Goal: Task Accomplishment & Management: Complete application form

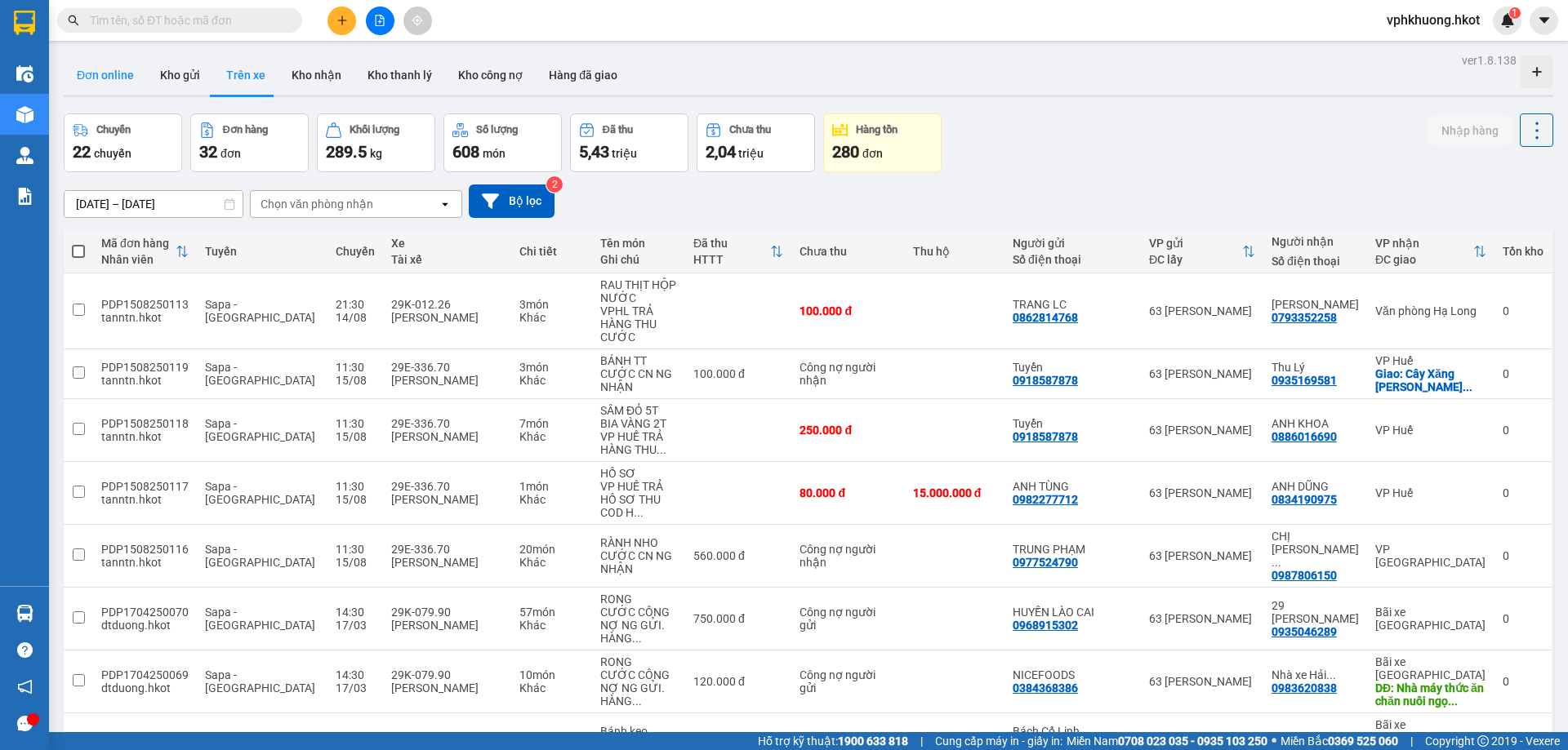
click at [123, 88] on button "Đơn online" at bounding box center [105, 75] width 84 height 40
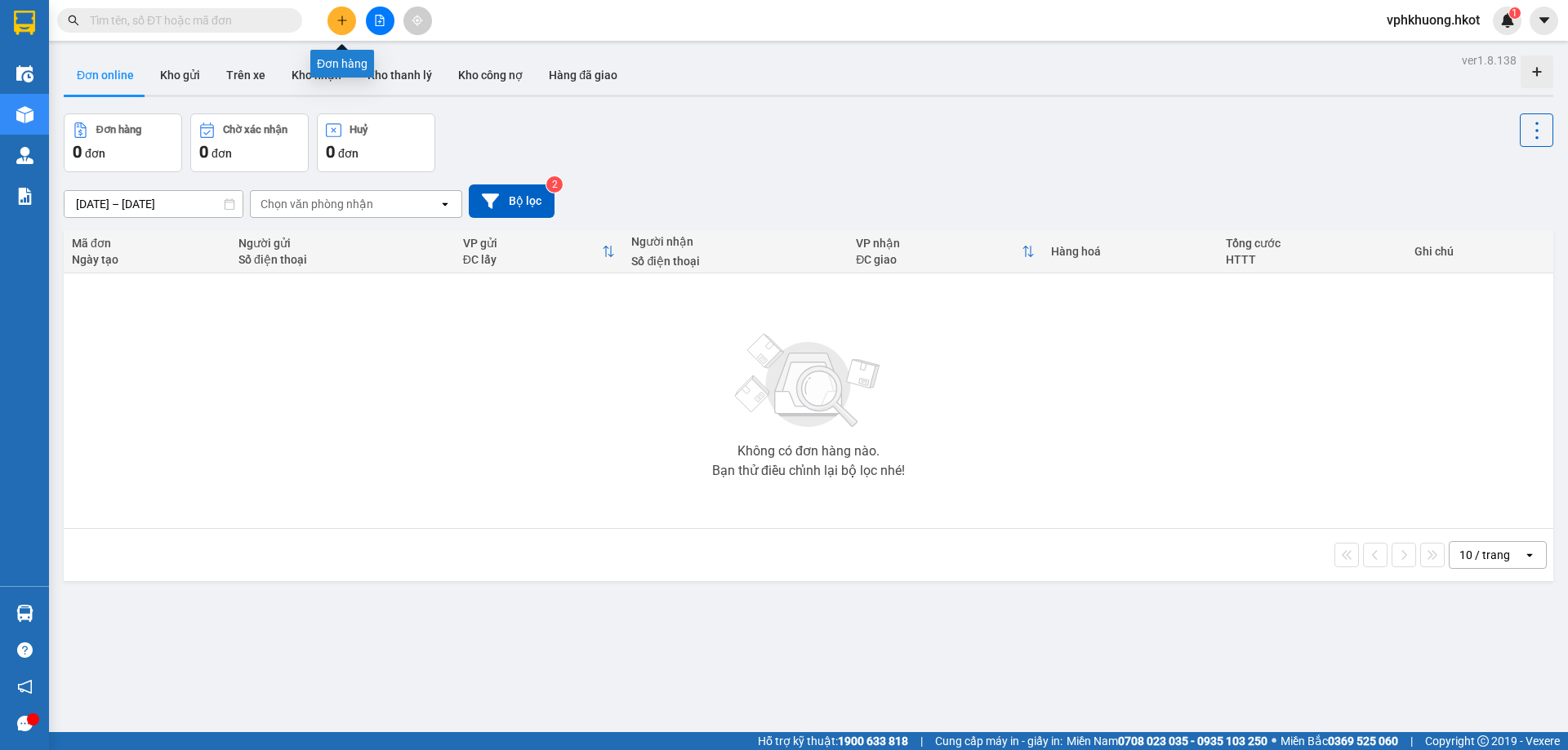
click at [352, 22] on button at bounding box center [341, 21] width 28 height 28
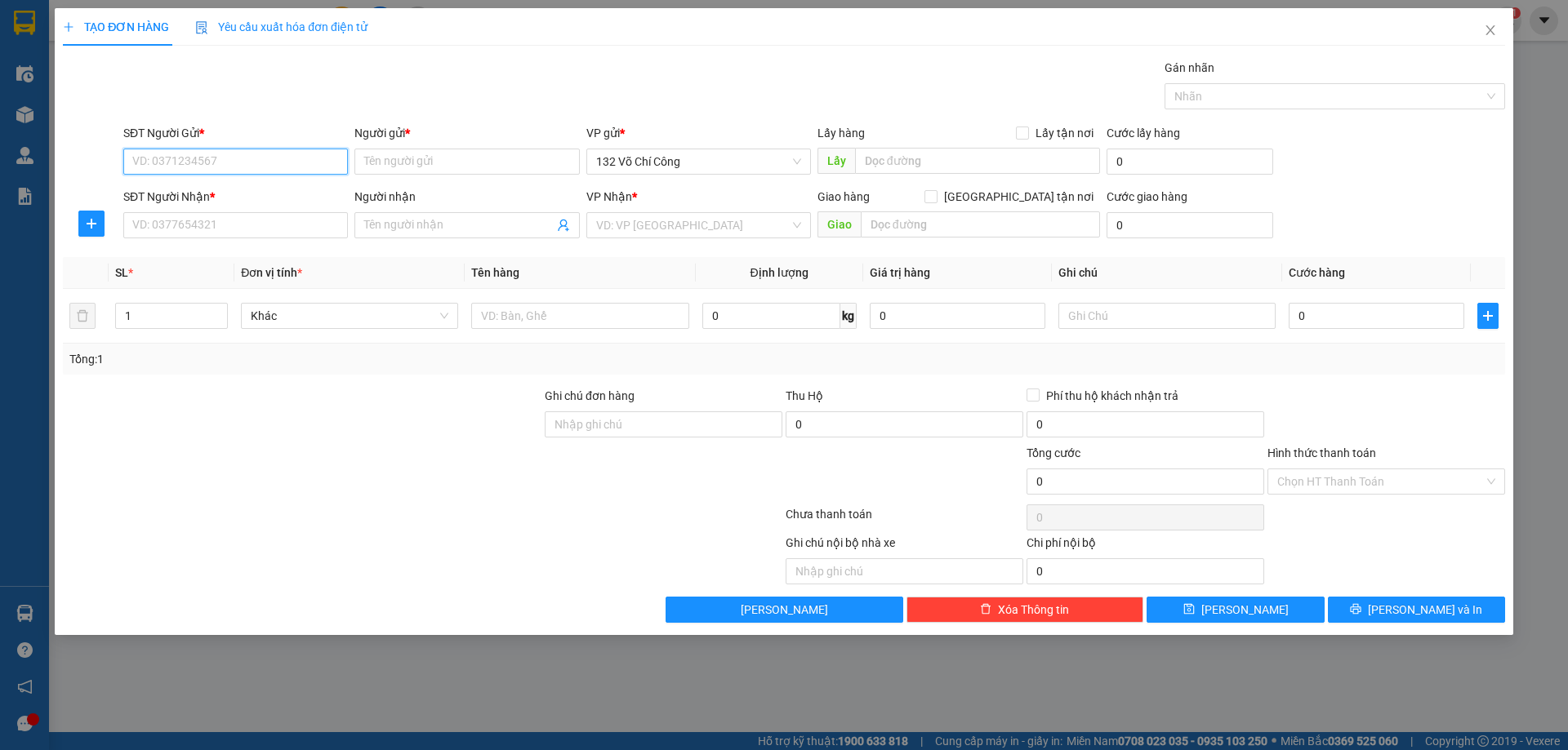
click at [228, 158] on input "SĐT Người Gửi *" at bounding box center [235, 162] width 225 height 26
click at [411, 158] on input "Người gửi *" at bounding box center [466, 162] width 225 height 26
click at [650, 167] on span "132 Võ Chí Công" at bounding box center [699, 162] width 205 height 24
click at [677, 71] on div "Gán nhãn Nhãn" at bounding box center [814, 87] width 1389 height 57
click at [301, 219] on input "SĐT Người Nhận *" at bounding box center [235, 226] width 225 height 26
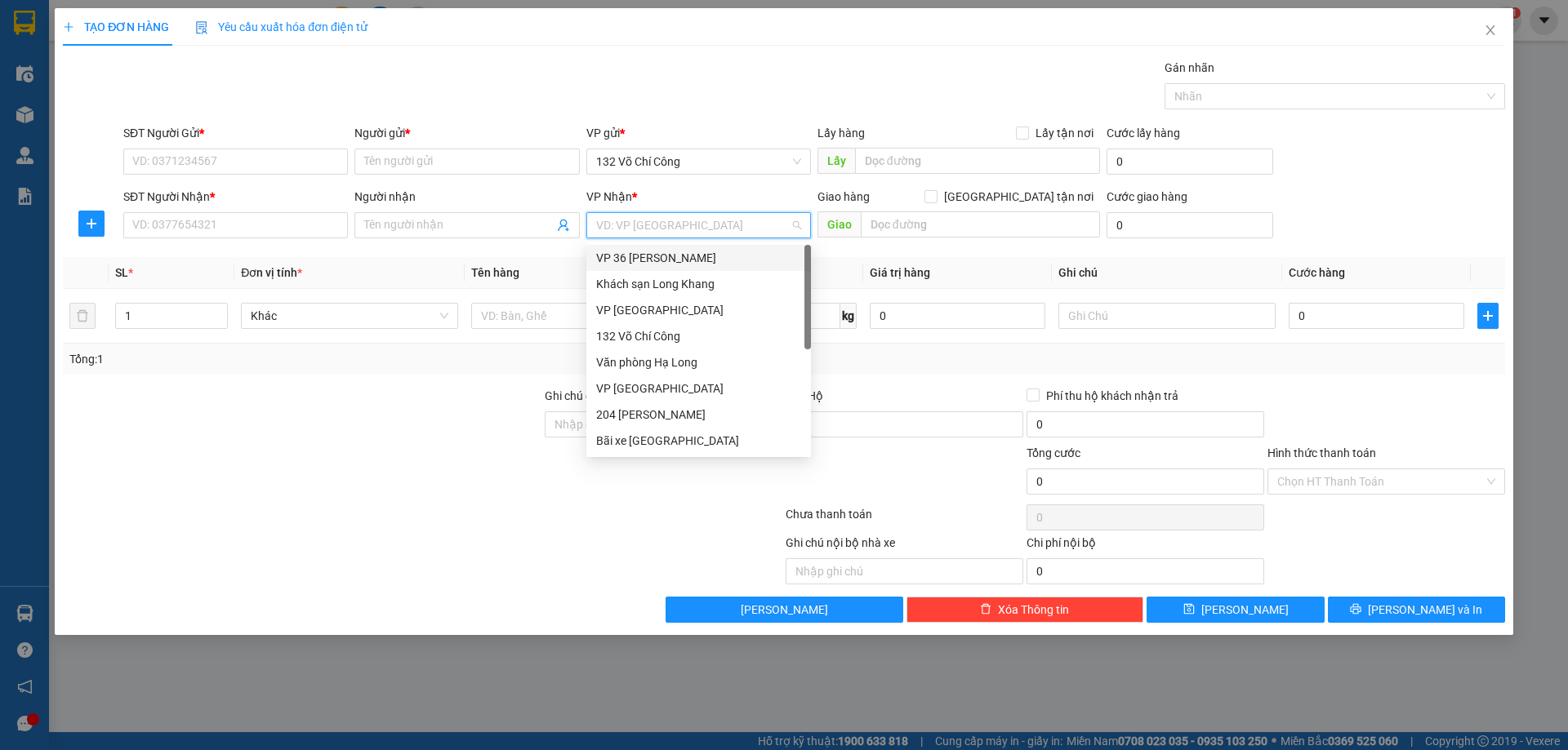
click at [659, 219] on input "search" at bounding box center [693, 225] width 194 height 24
click at [652, 394] on div "VP [GEOGRAPHIC_DATA]" at bounding box center [699, 388] width 205 height 18
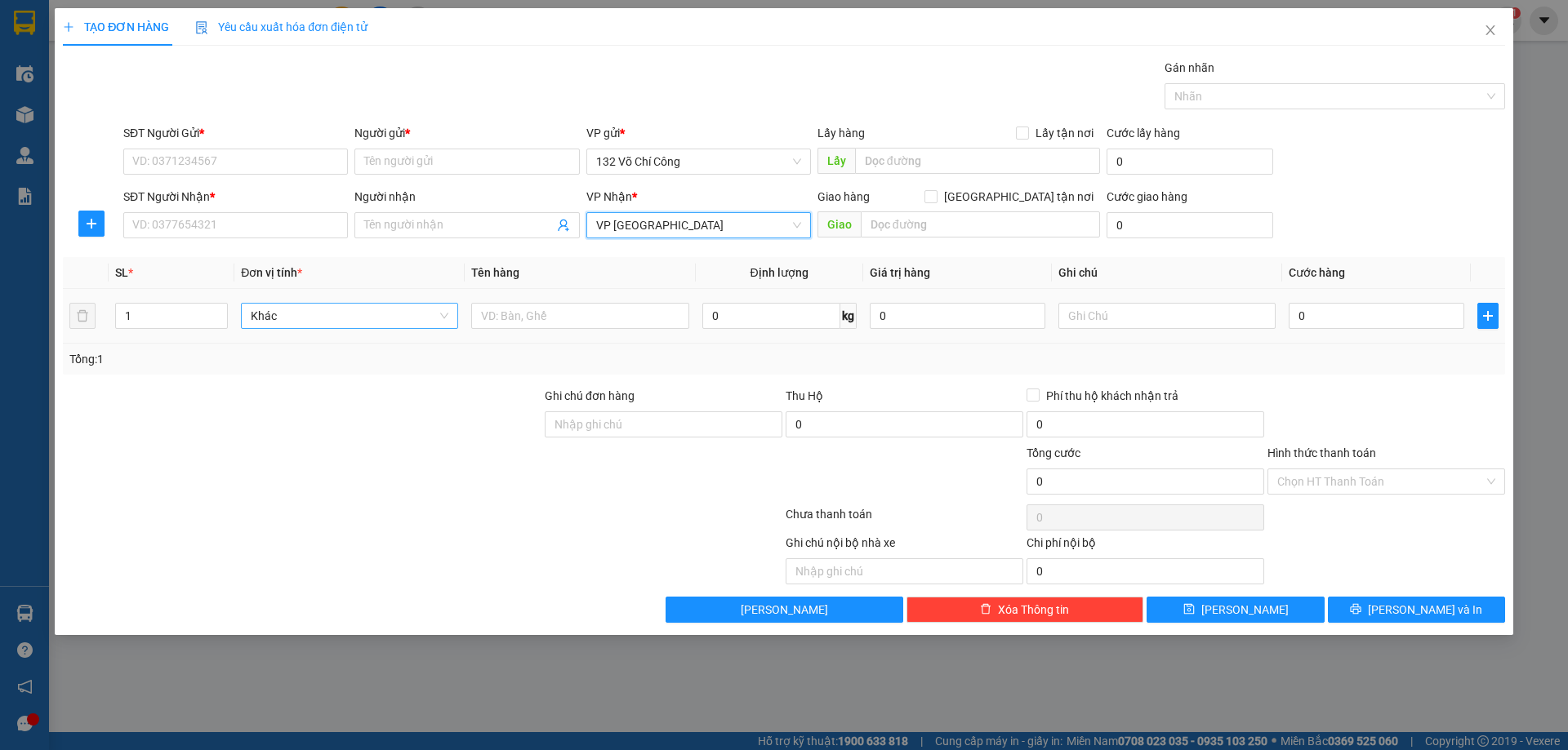
click at [291, 306] on span "Khác" at bounding box center [349, 316] width 197 height 24
click at [400, 469] on div at bounding box center [302, 473] width 482 height 57
click at [534, 315] on input "text" at bounding box center [580, 316] width 217 height 26
click at [765, 313] on input "0" at bounding box center [771, 316] width 138 height 26
click at [781, 377] on div "Transit Pickup Surcharge Ids Transit Deliver Surcharge Ids Transit Deliver Surc…" at bounding box center [784, 340] width 1442 height 564
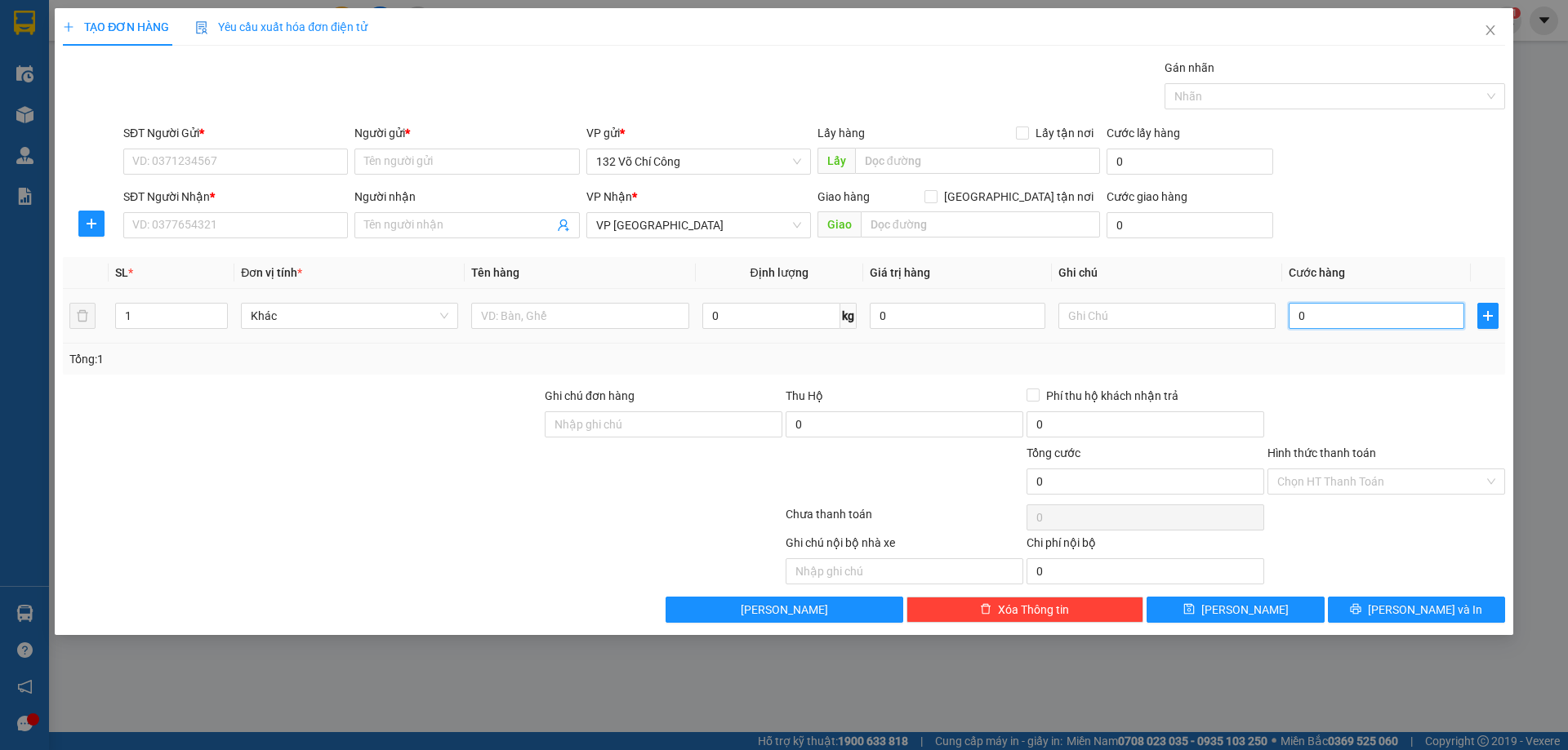
click at [1322, 311] on input "0" at bounding box center [1377, 316] width 176 height 26
type input "1"
type input "10"
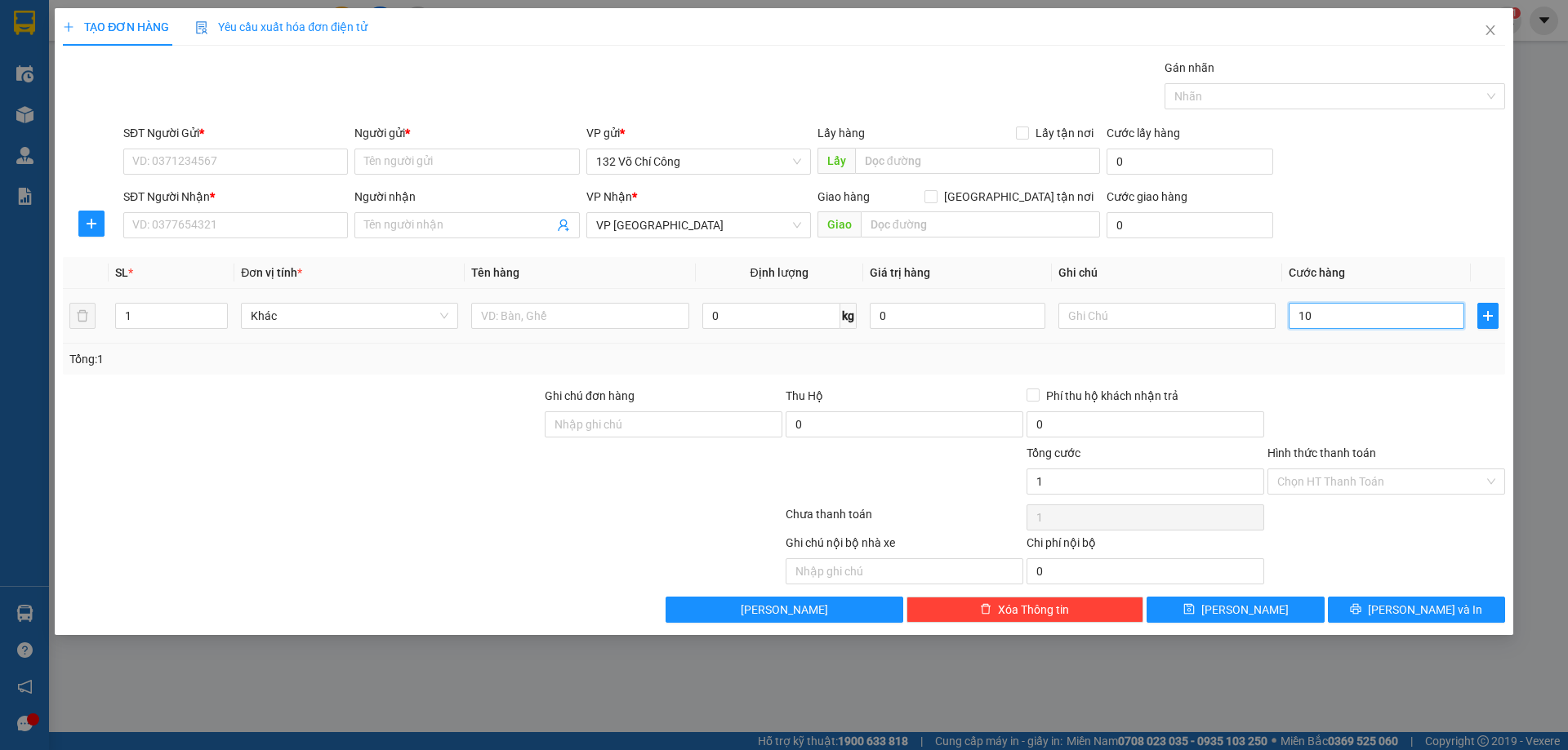
type input "10"
type input "100"
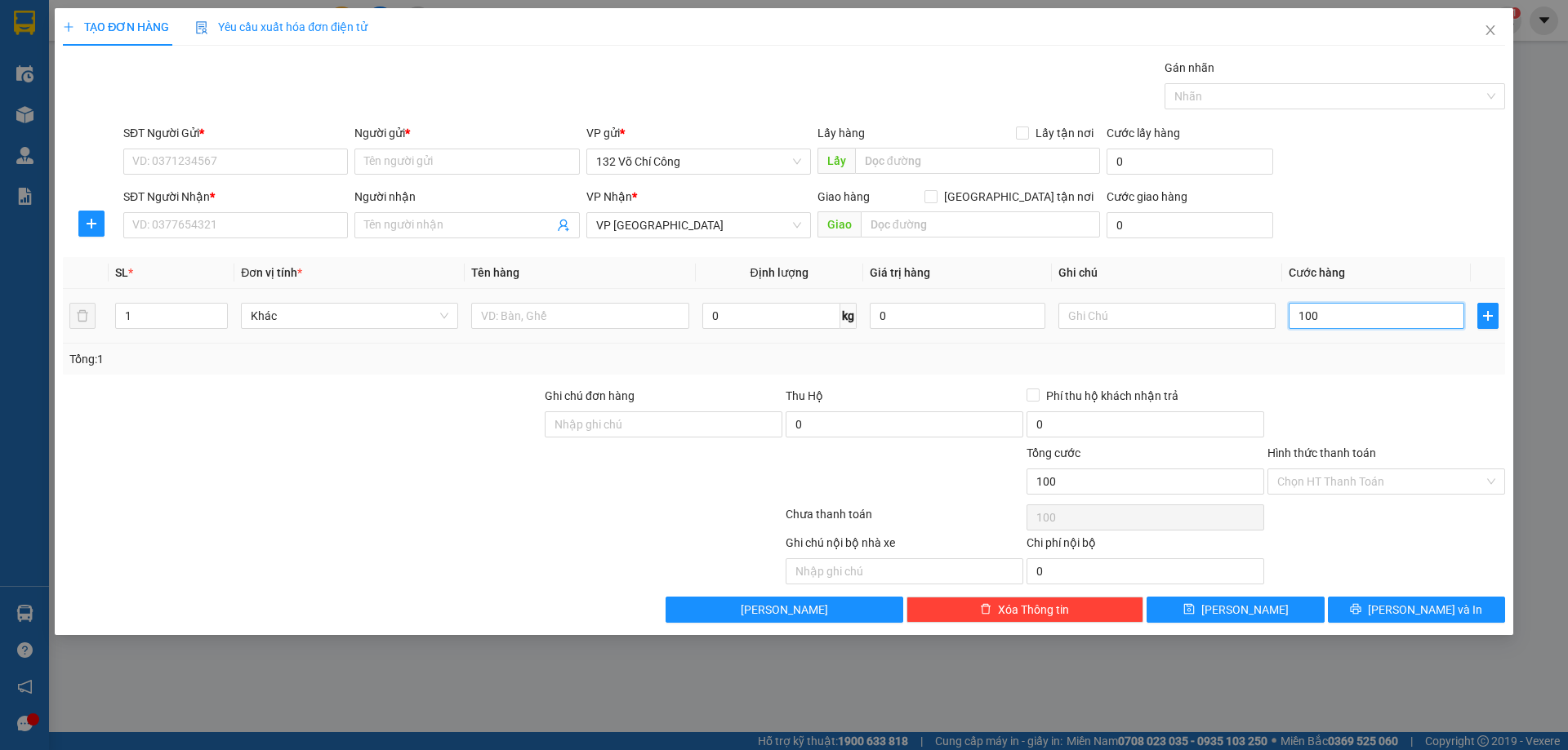
type input "1.000"
type input "10.000"
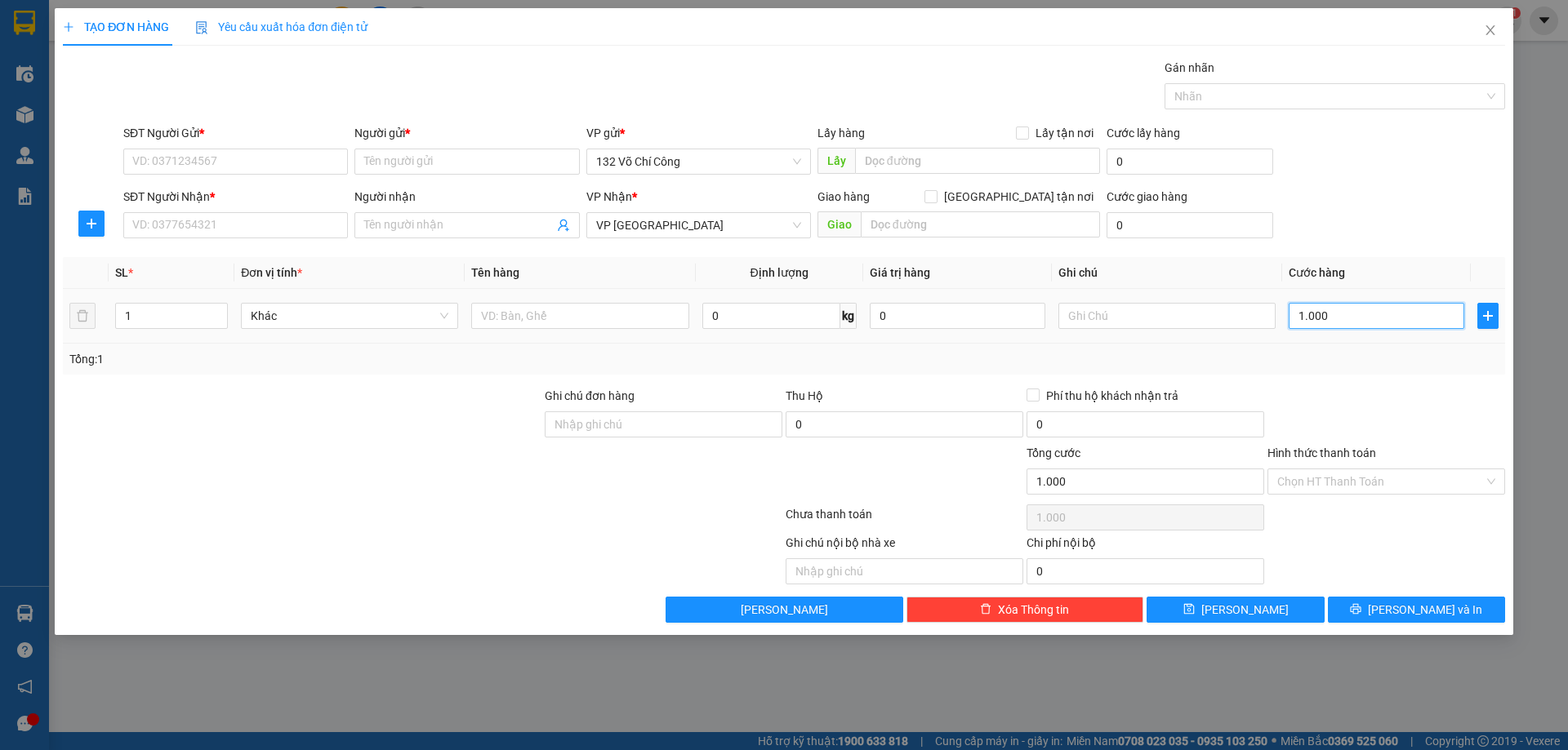
type input "10.000"
type input "100.000"
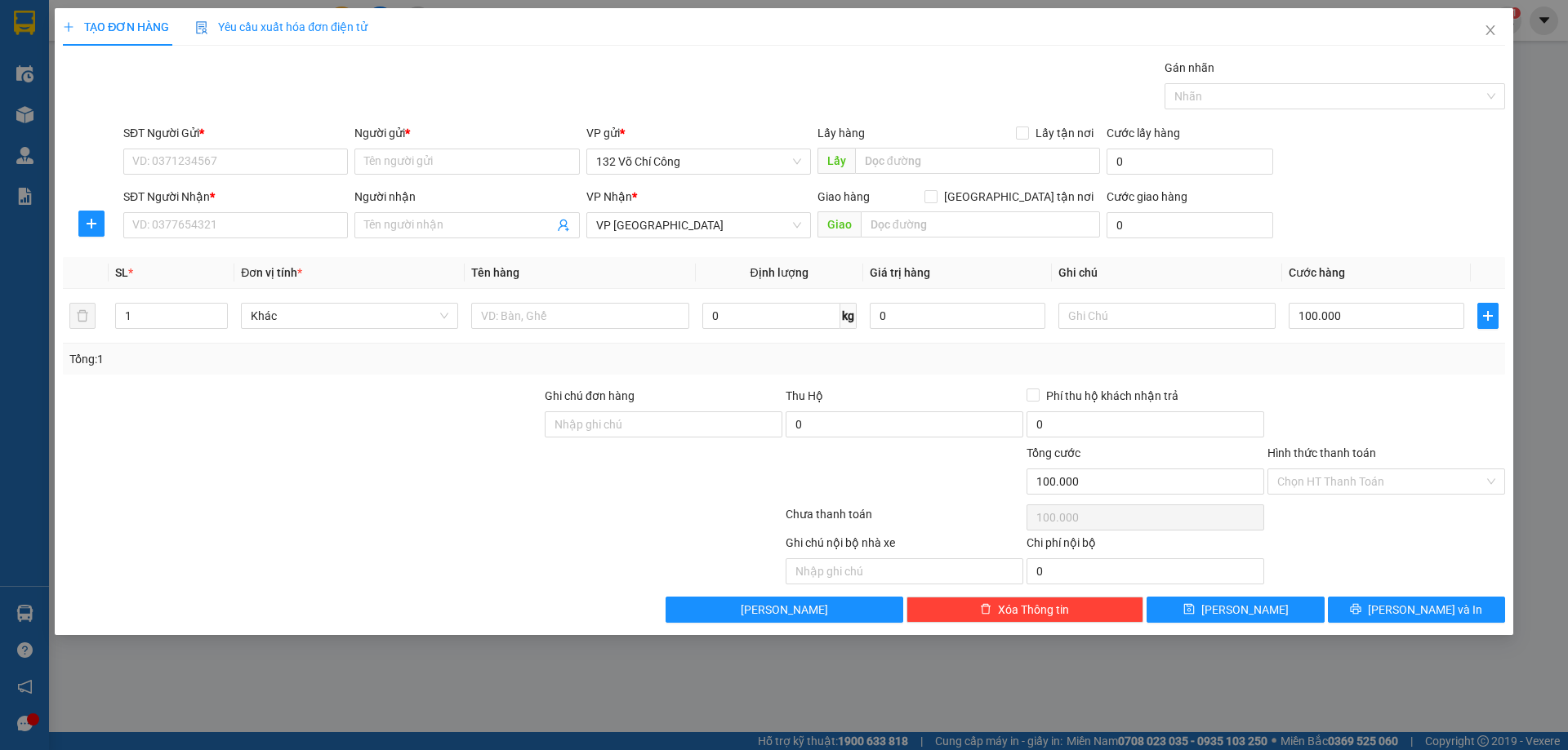
click at [1333, 376] on div "Transit Pickup Surcharge Ids Transit Deliver Surcharge Ids Transit Deliver Surc…" at bounding box center [784, 340] width 1442 height 564
click at [266, 152] on input "SĐT Người Gửi *" at bounding box center [235, 162] width 225 height 26
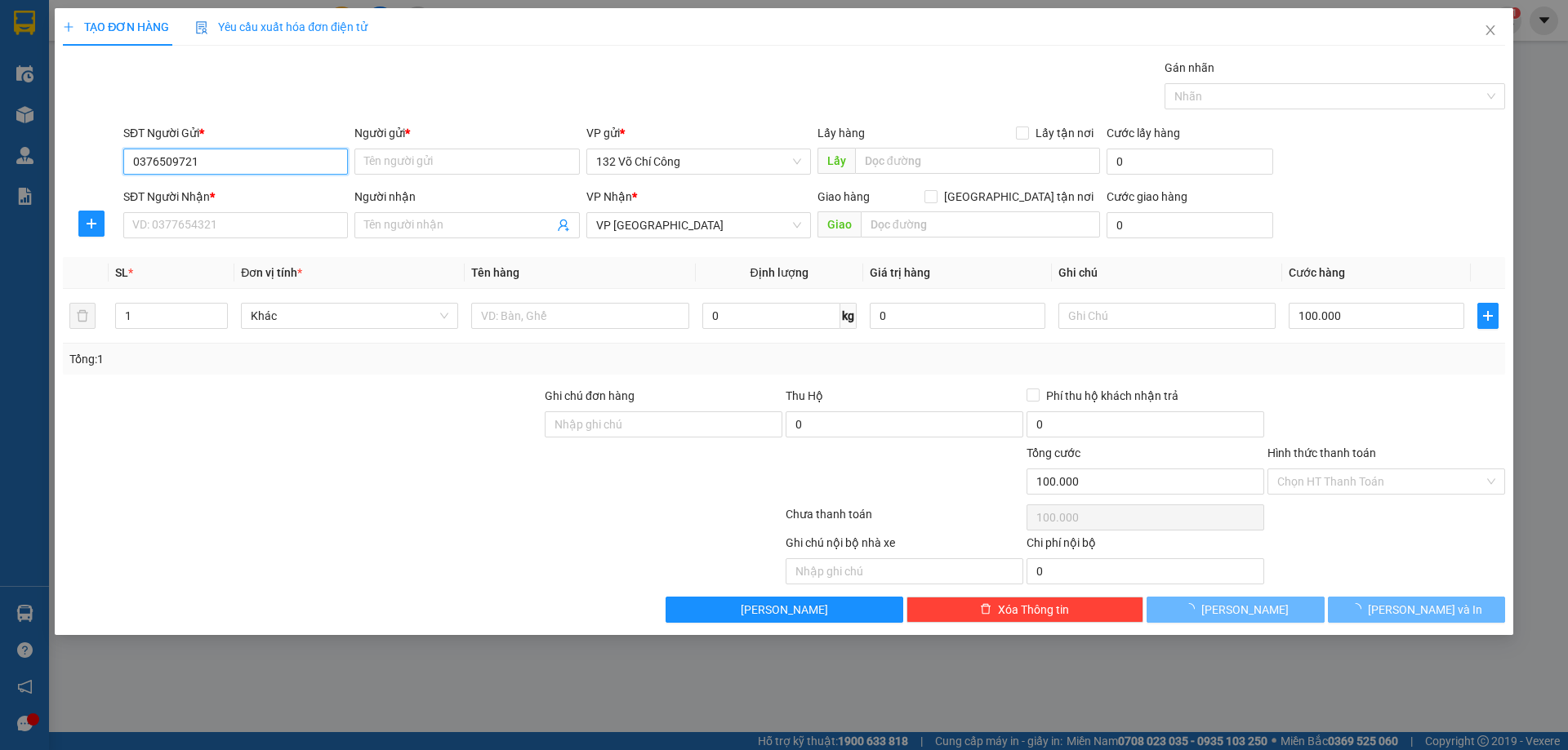
type input "0376509721"
click at [207, 212] on div "SĐT Người Nhận *" at bounding box center [235, 200] width 225 height 24
click at [218, 218] on input "SĐT Người Nhận *" at bounding box center [235, 226] width 225 height 26
paste input "0376509721"
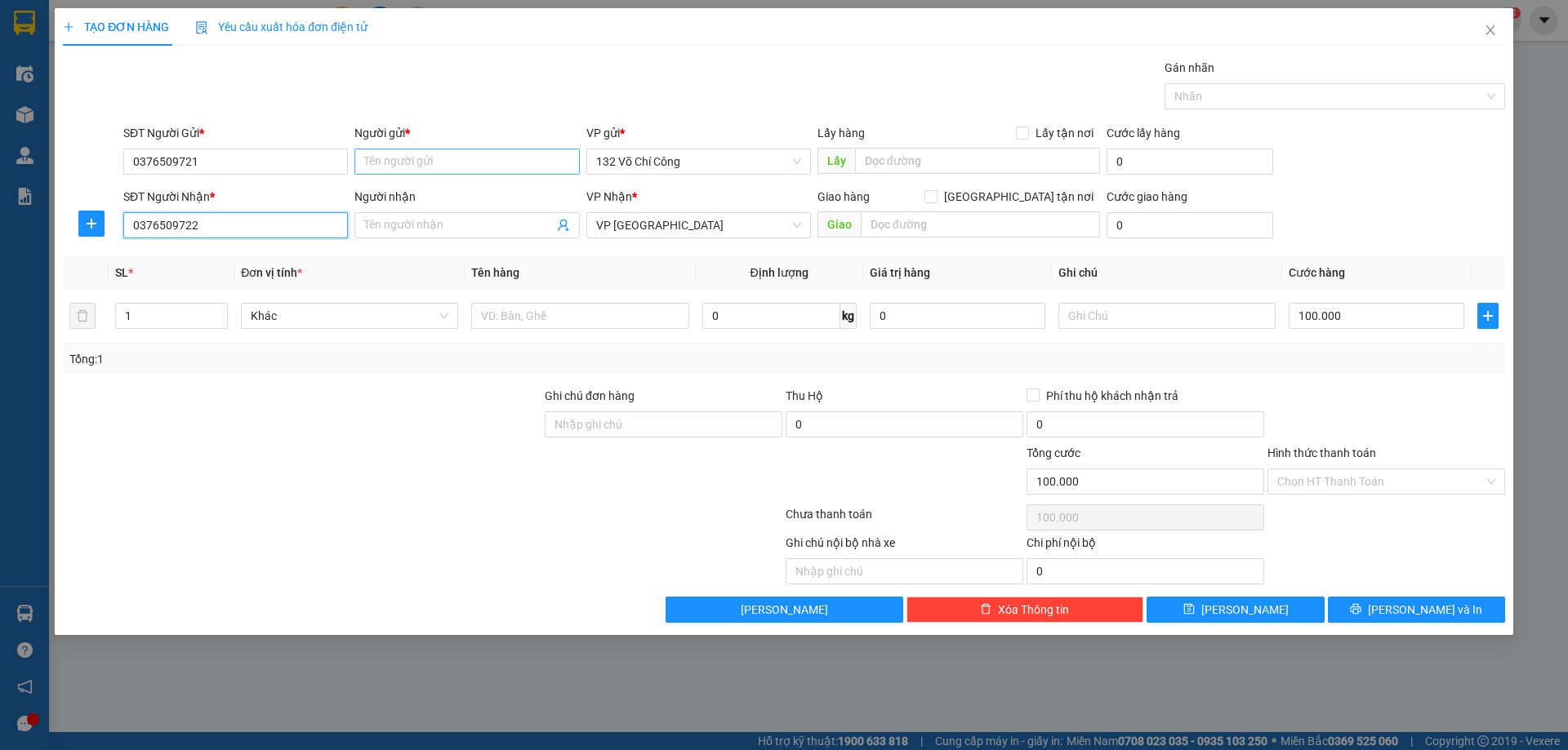
type input "0376509722"
click at [411, 169] on input "Người gửi *" at bounding box center [466, 162] width 225 height 26
type input "A"
click at [420, 220] on input "Người nhận" at bounding box center [458, 225] width 189 height 18
type input "B"
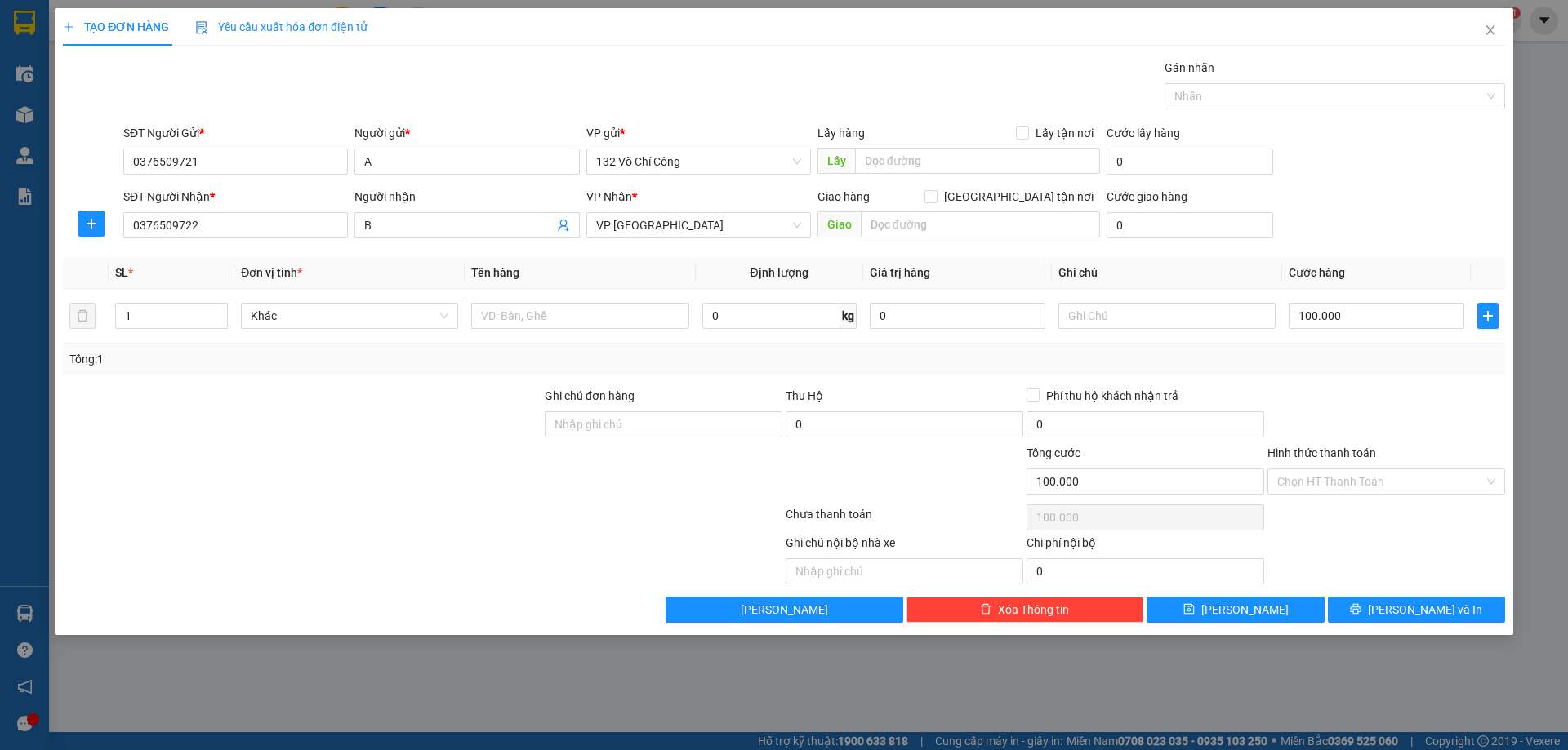
click at [454, 260] on th "Đơn vị tính *" at bounding box center [349, 273] width 230 height 32
click at [572, 321] on input "text" at bounding box center [580, 316] width 217 height 26
type input "Cá khô"
click at [733, 313] on input "0" at bounding box center [771, 316] width 138 height 26
type input "10"
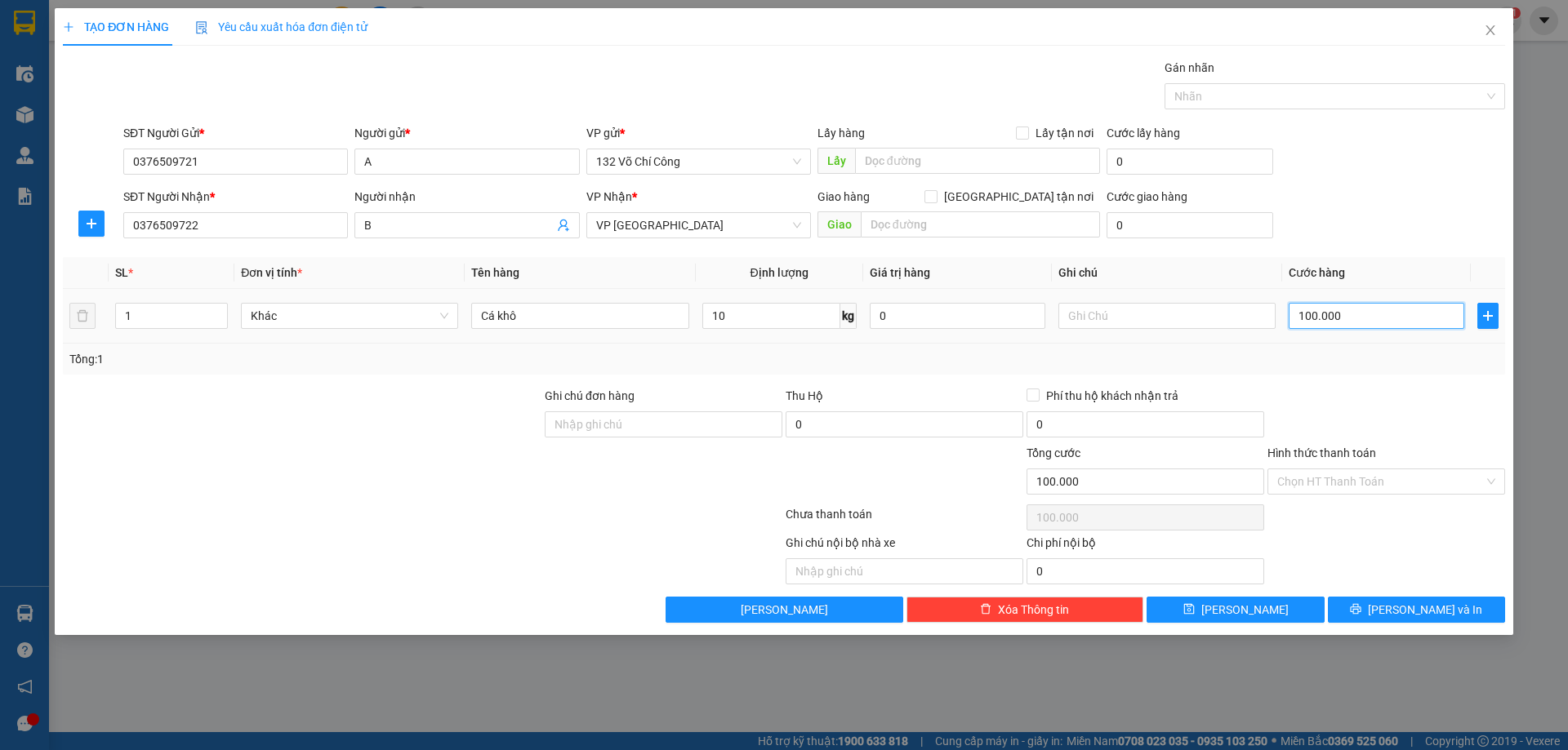
click at [1358, 317] on input "100.000" at bounding box center [1377, 316] width 176 height 26
click at [1397, 400] on div at bounding box center [1387, 415] width 241 height 57
click at [1353, 488] on input "Hình thức thanh toán" at bounding box center [1381, 481] width 207 height 24
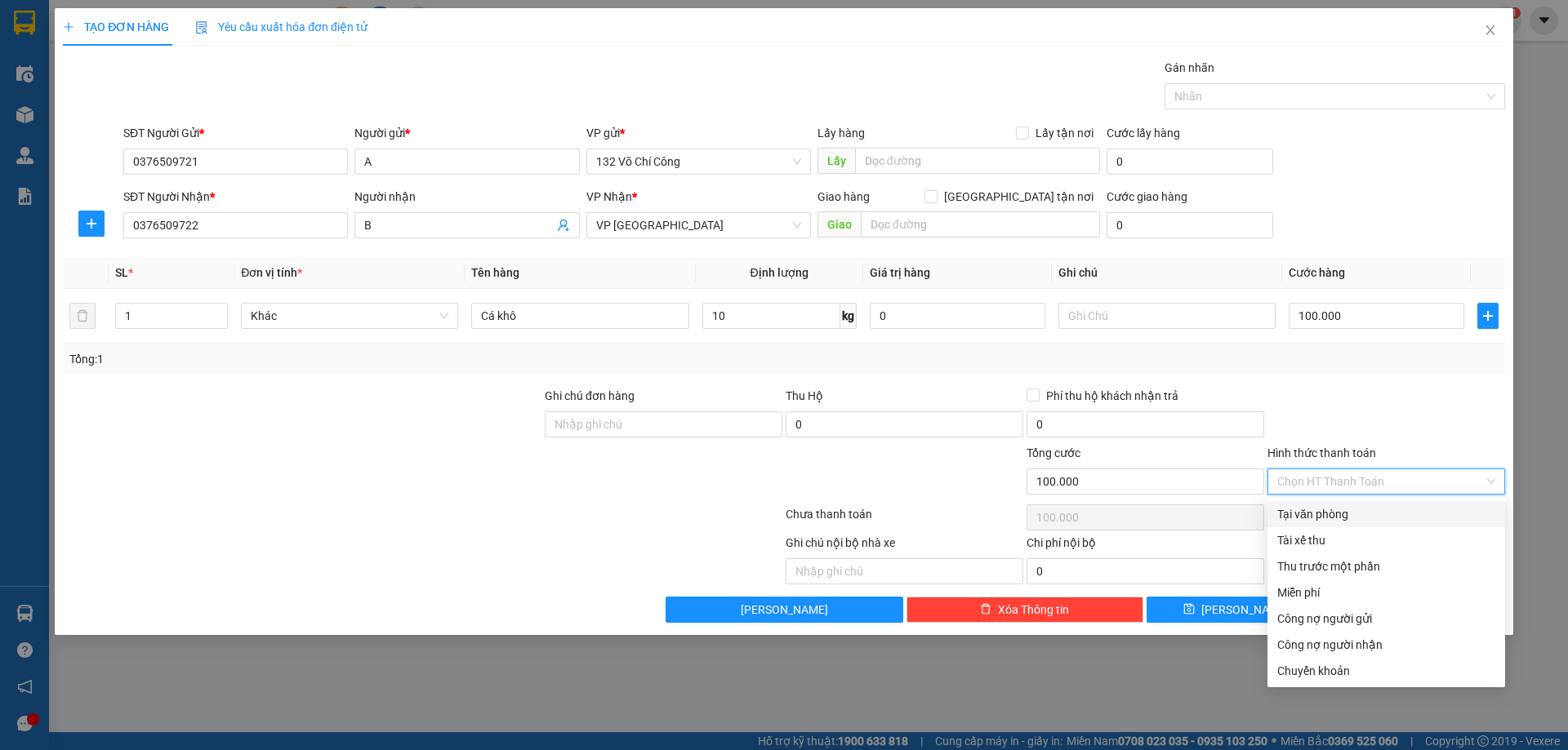
click at [1374, 404] on div at bounding box center [1387, 415] width 241 height 57
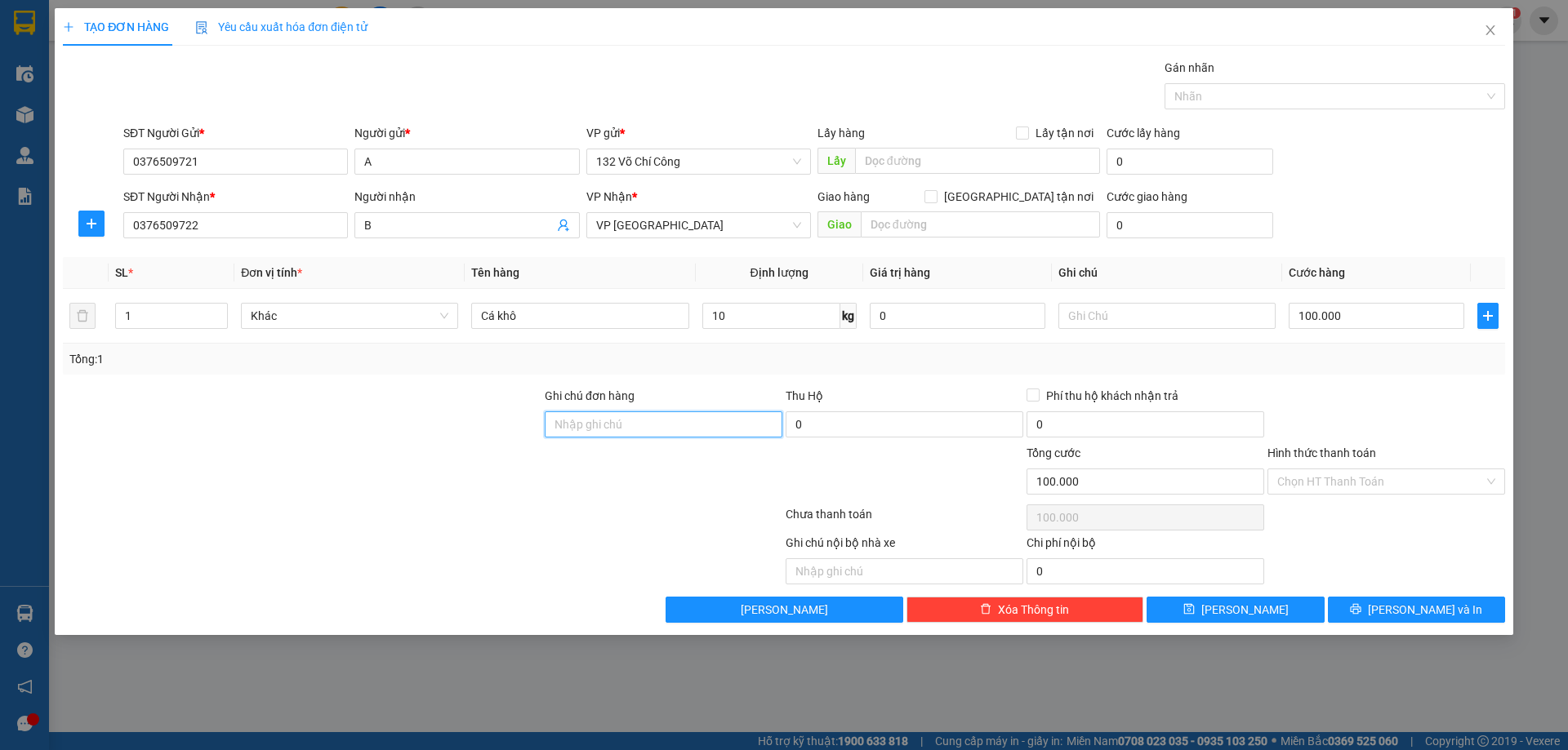
click at [655, 432] on input "Ghi chú đơn hàng" at bounding box center [663, 425] width 238 height 26
click at [528, 480] on div at bounding box center [302, 473] width 482 height 57
click at [630, 424] on input "Ghi chú đơn hàng" at bounding box center [663, 425] width 238 height 26
click at [513, 481] on div at bounding box center [302, 473] width 482 height 57
click at [1329, 480] on input "Hình thức thanh toán" at bounding box center [1381, 481] width 207 height 24
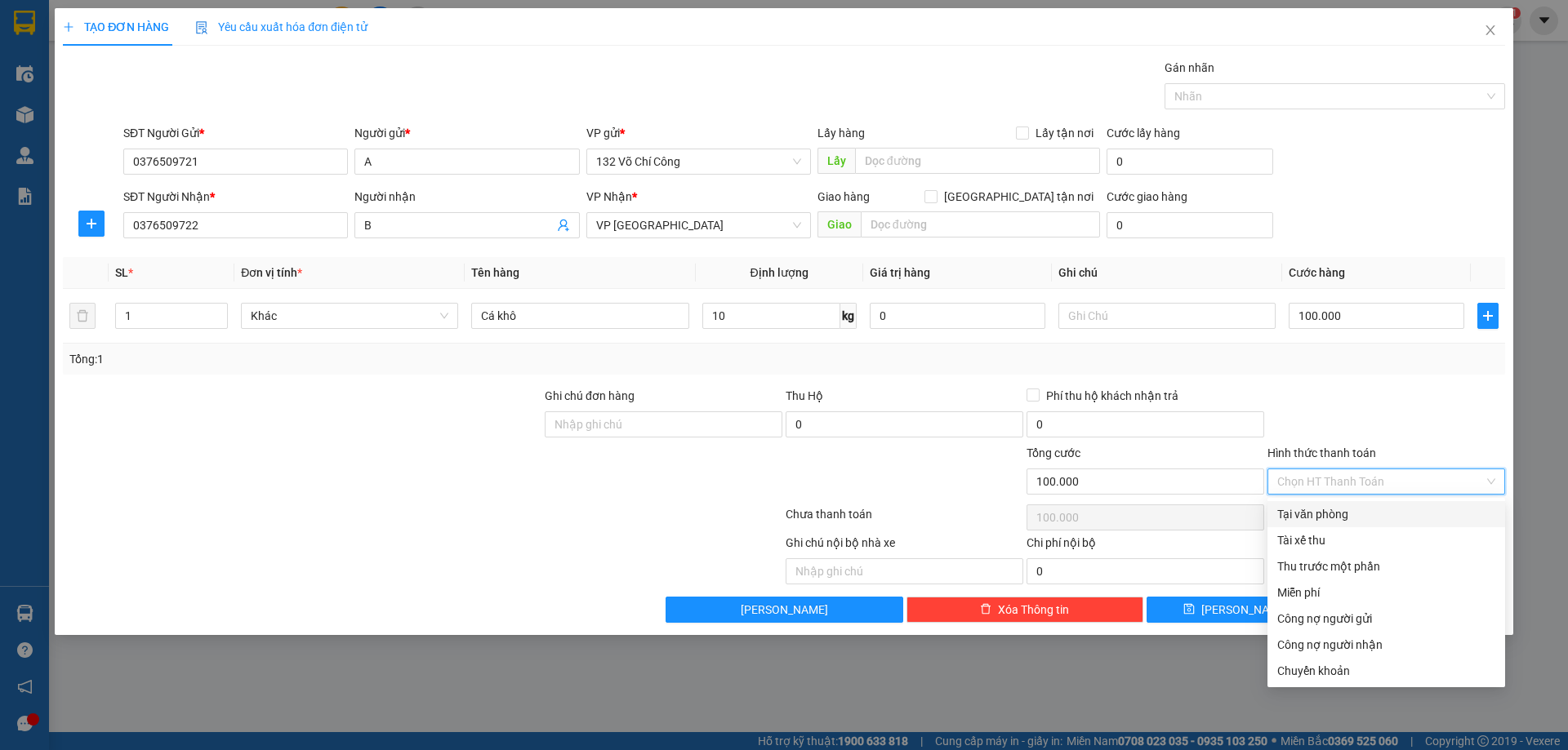
click at [1335, 512] on div "Tại văn phòng" at bounding box center [1386, 514] width 218 height 18
type input "0"
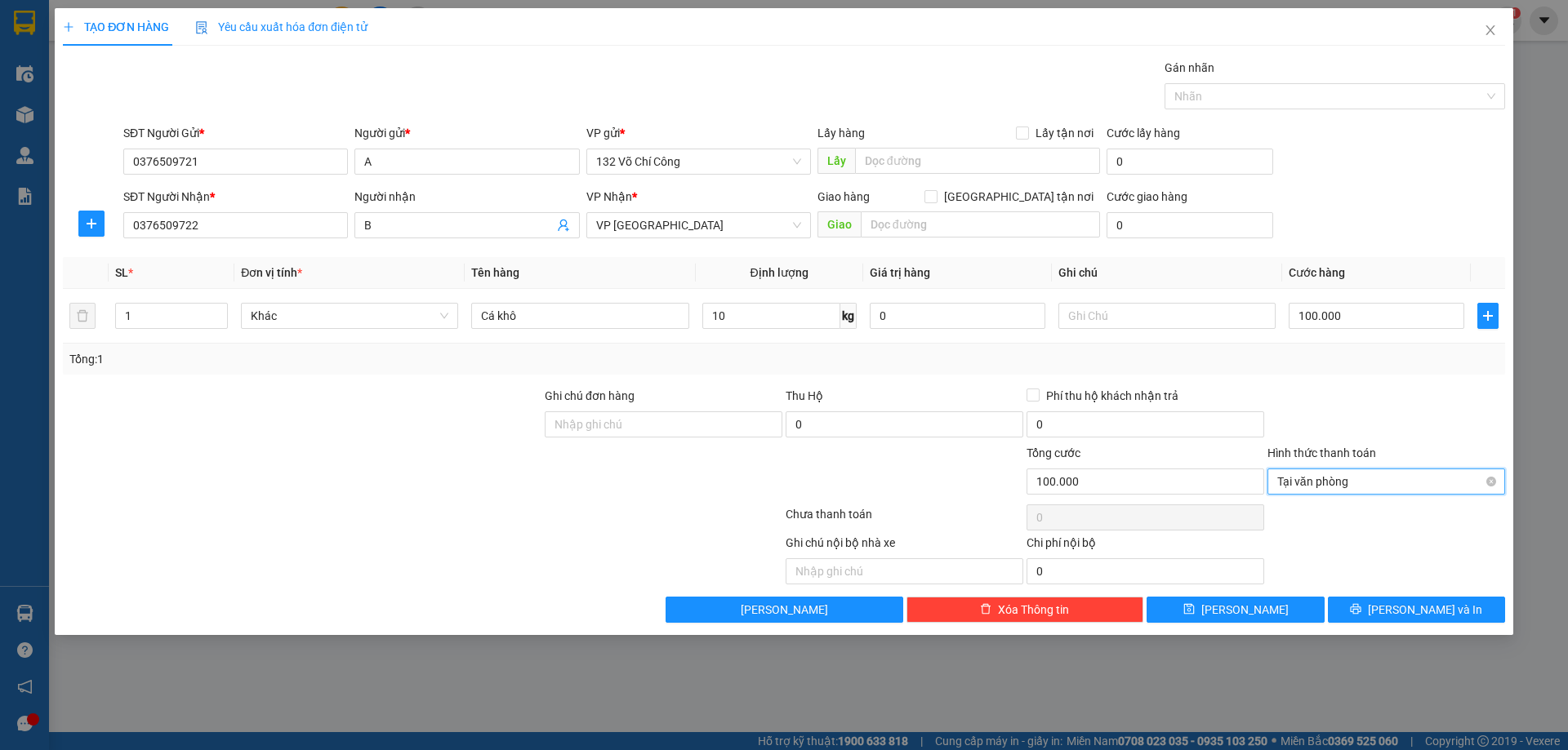
click at [1354, 469] on span "Tại văn phòng" at bounding box center [1386, 481] width 218 height 24
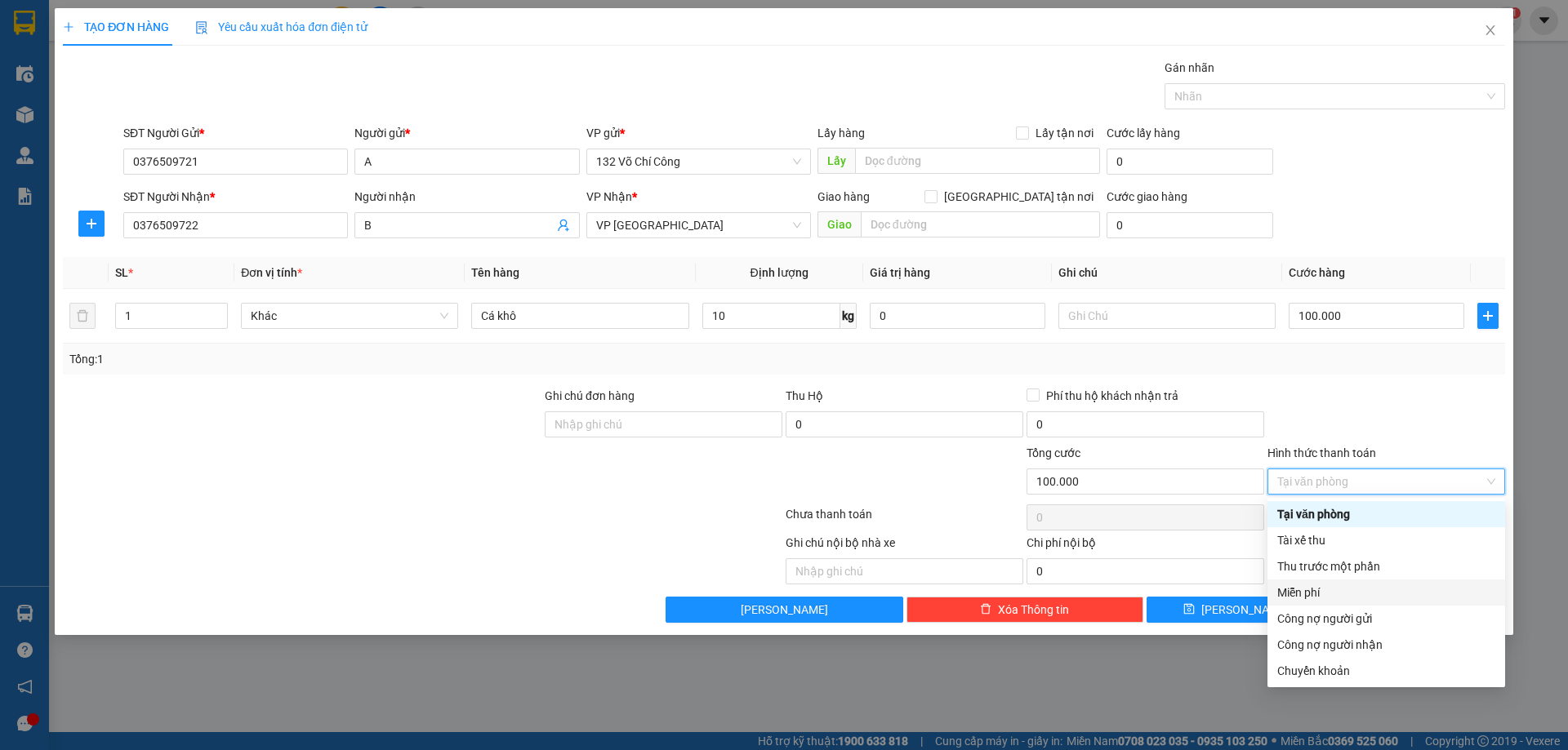
click at [1374, 590] on div "Miễn phí" at bounding box center [1386, 592] width 218 height 18
type input "0"
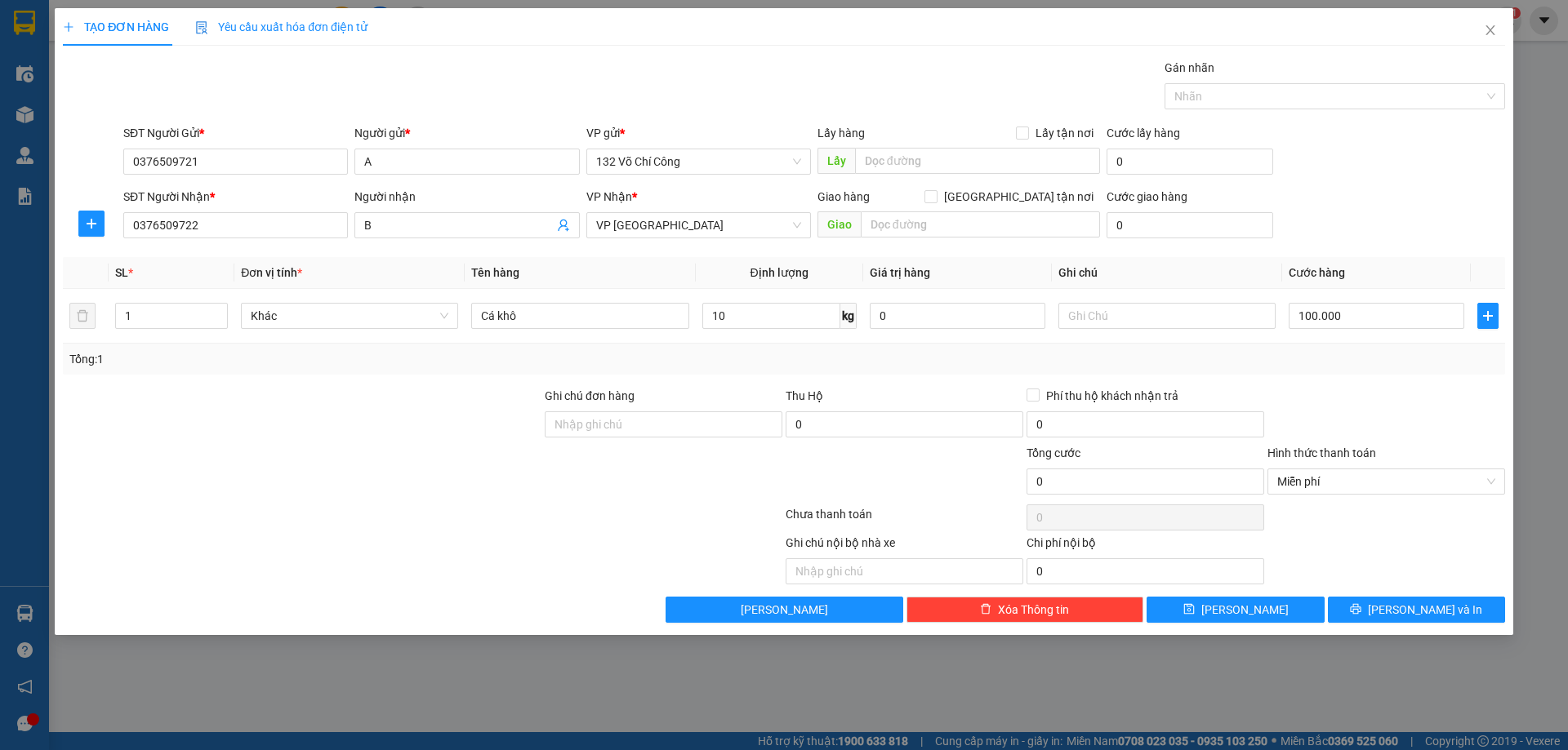
click at [1329, 387] on div at bounding box center [1387, 415] width 241 height 57
click at [1297, 487] on span "Miễn phí" at bounding box center [1386, 481] width 218 height 24
click at [1349, 383] on div "Transit Pickup Surcharge Ids Transit Deliver Surcharge Ids Transit Deliver Surc…" at bounding box center [784, 340] width 1442 height 564
click at [1487, 40] on span "Close" at bounding box center [1490, 30] width 46 height 46
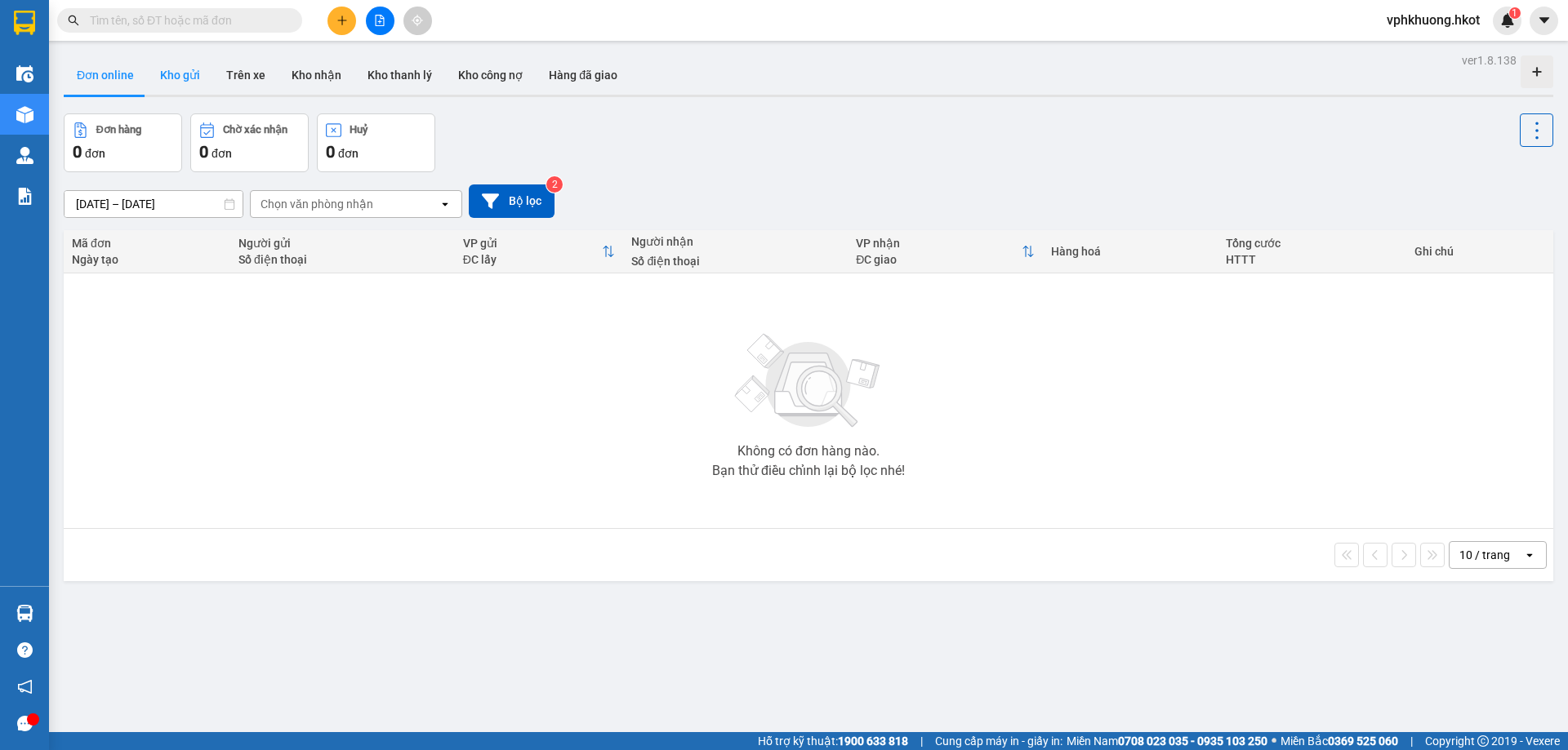
click at [177, 77] on button "Kho gửi" at bounding box center [180, 75] width 66 height 40
type input "[DATE] – [DATE]"
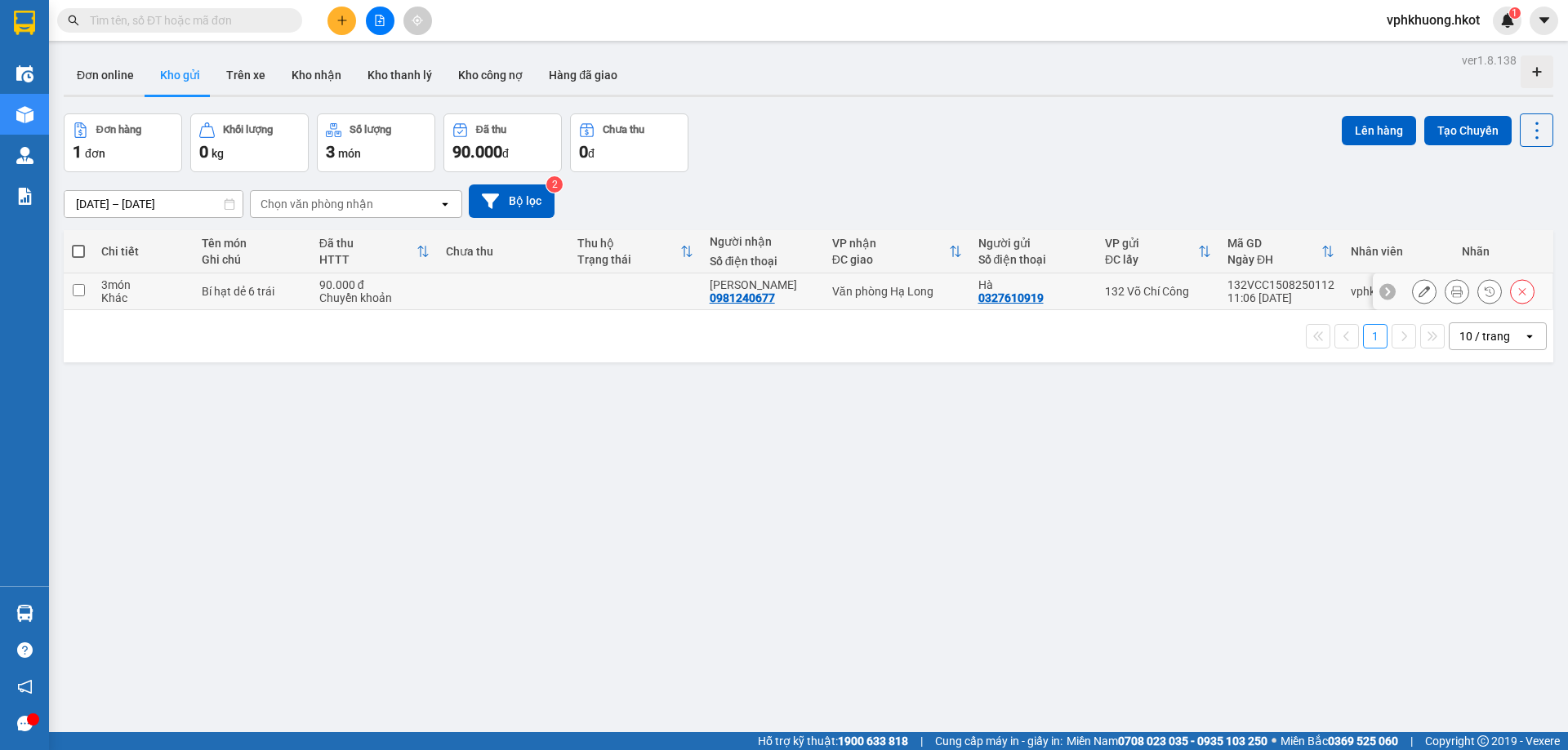
click at [258, 294] on div "Bí hạt dẻ 6 trái" at bounding box center [252, 291] width 102 height 13
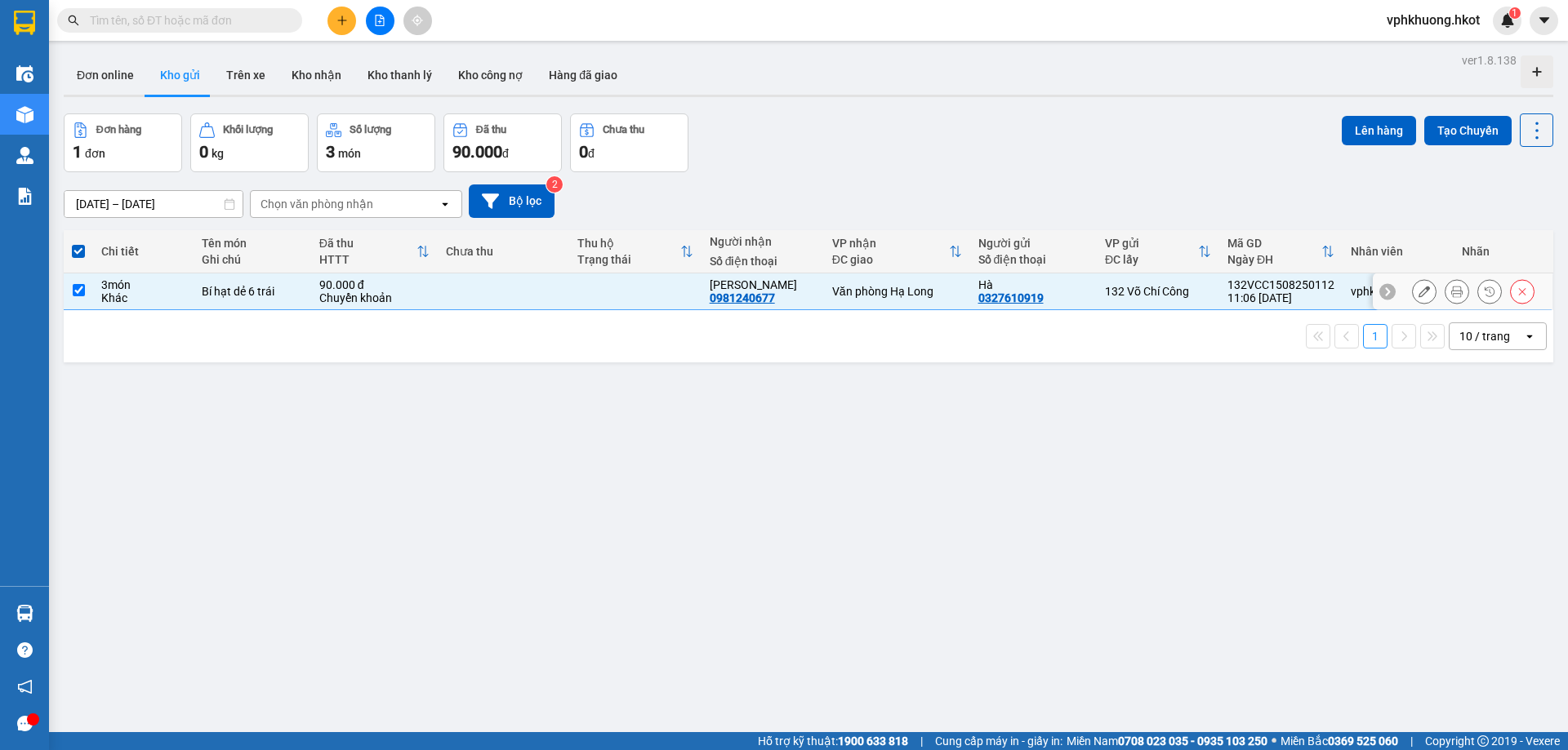
click at [240, 278] on td "Bí hạt dẻ 6 trái" at bounding box center [252, 292] width 118 height 37
checkbox input "false"
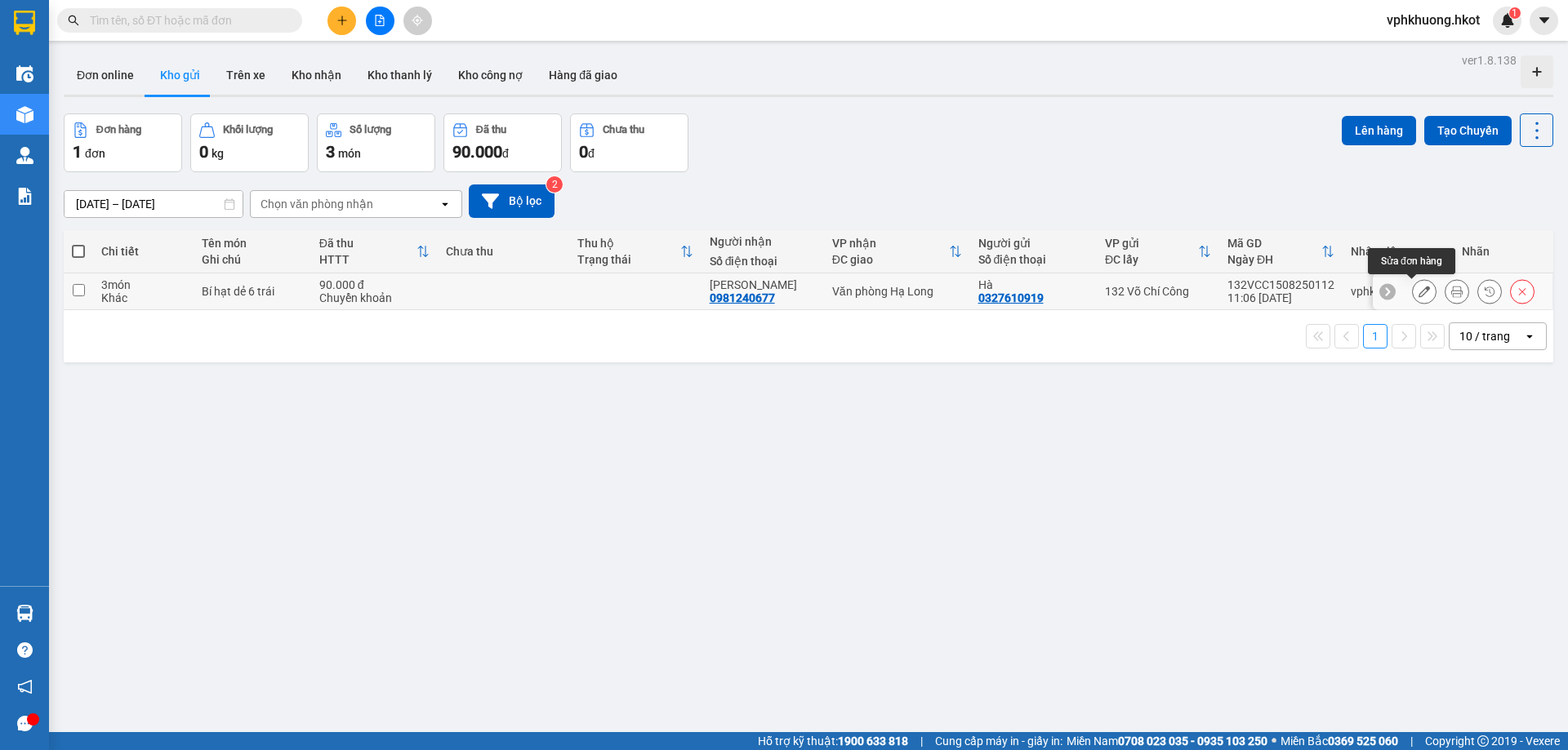
click at [1419, 291] on icon at bounding box center [1424, 291] width 11 height 11
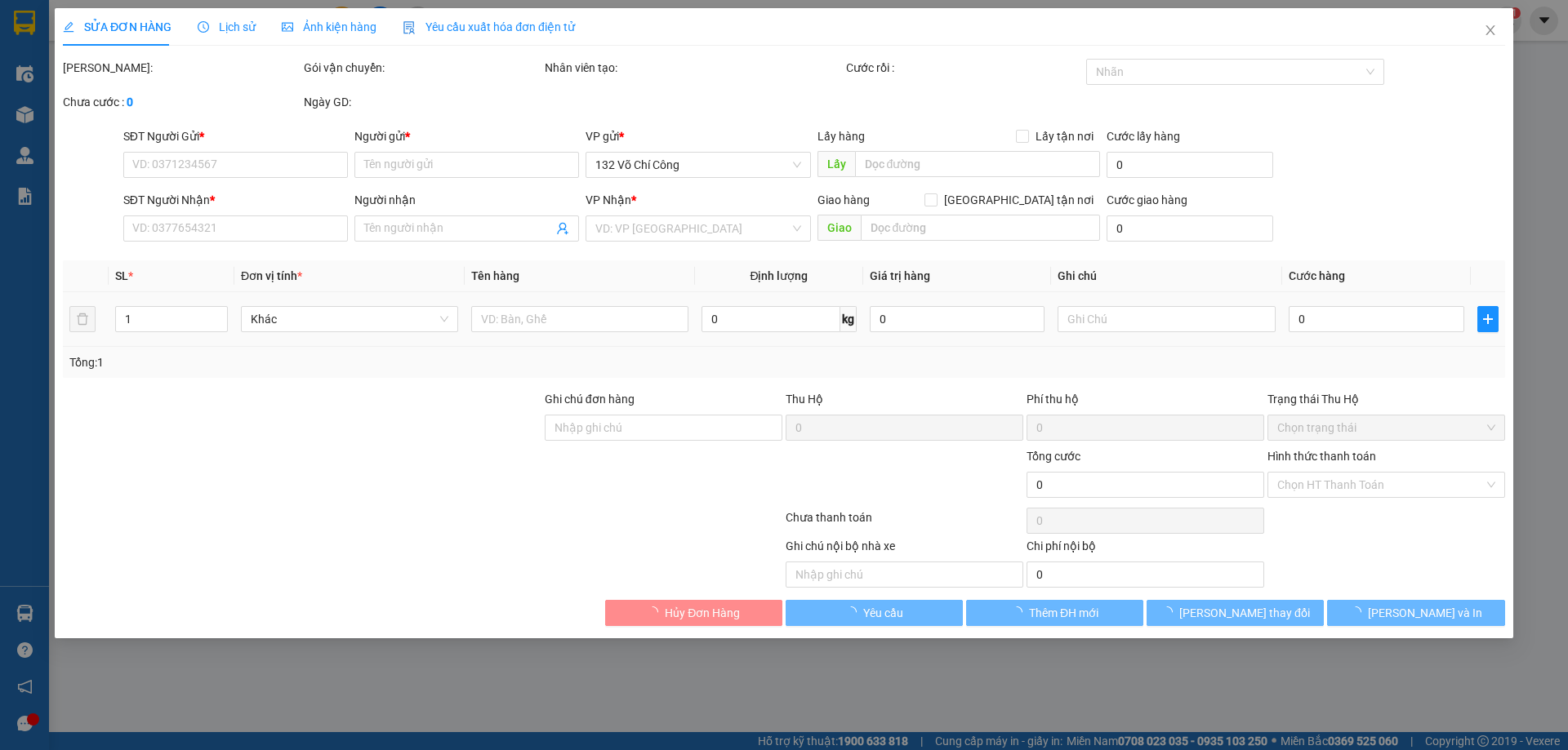
type input "0327610919"
type input "Hà"
type input "0981240677"
type input "[PERSON_NAME]"
type input "90.000"
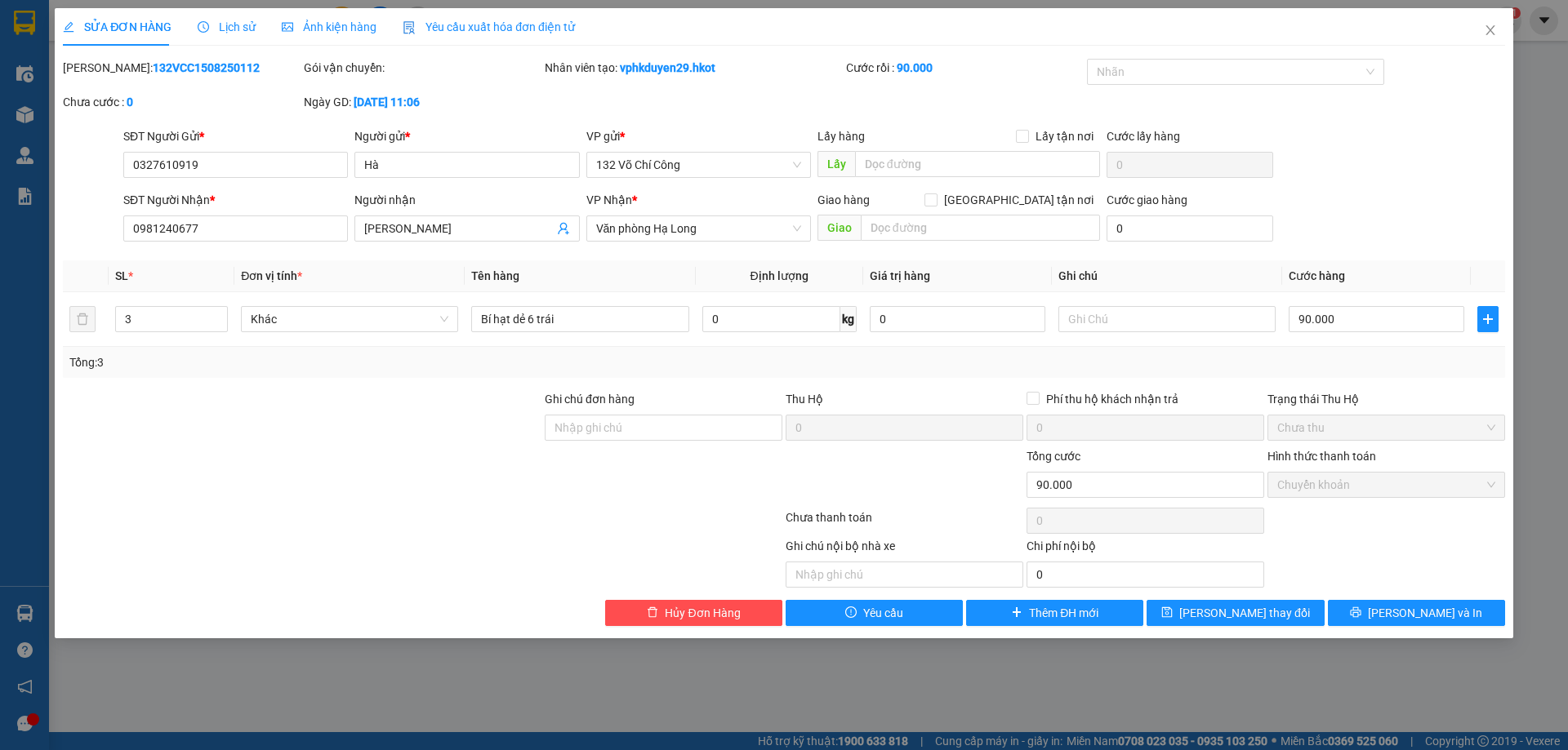
drag, startPoint x: 223, startPoint y: 59, endPoint x: 107, endPoint y: 76, distance: 117.2
click at [107, 76] on div "[PERSON_NAME]: 132VCC1508250112" at bounding box center [182, 67] width 238 height 18
click at [1409, 612] on span "[PERSON_NAME] và In" at bounding box center [1425, 613] width 115 height 18
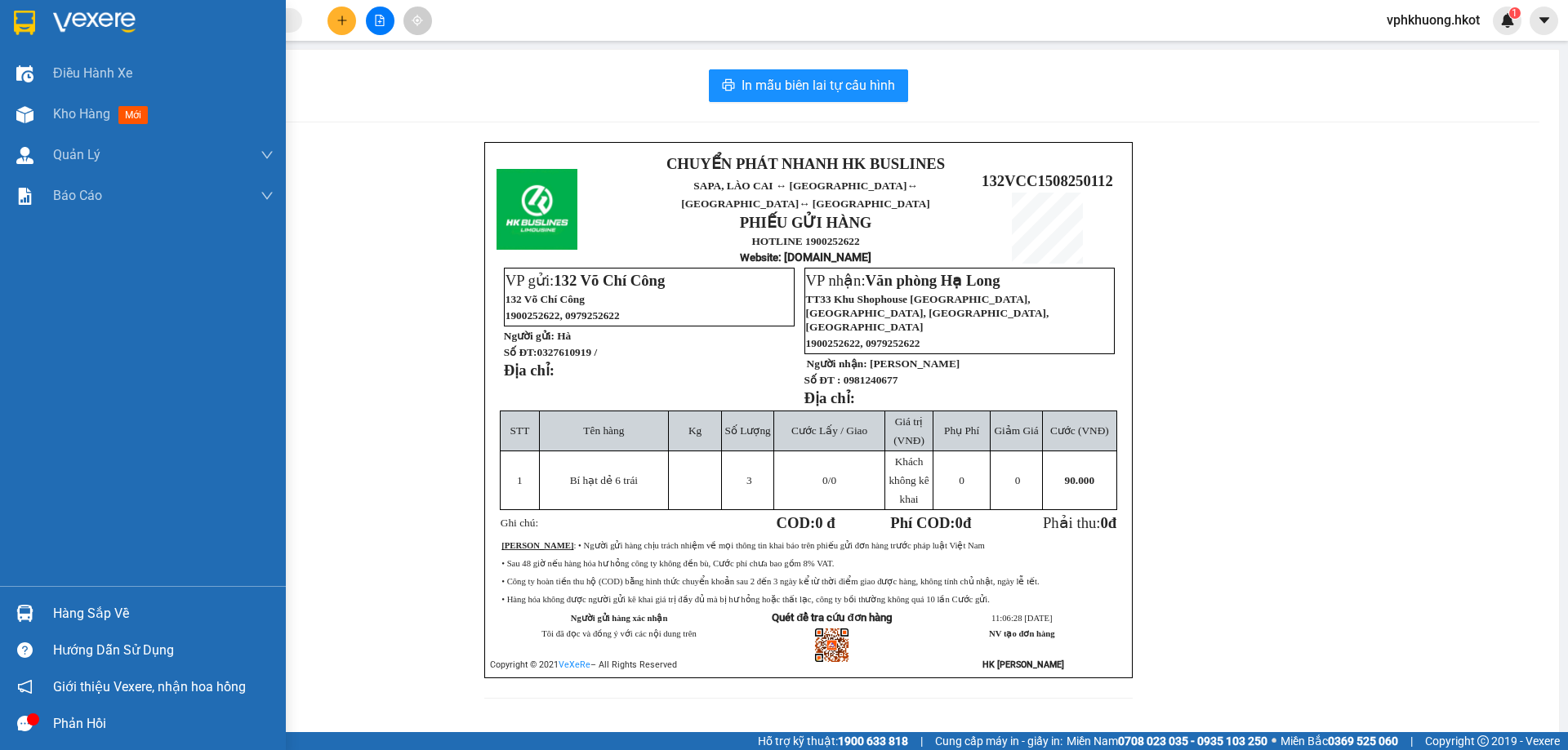
click at [32, 28] on img at bounding box center [24, 22] width 22 height 24
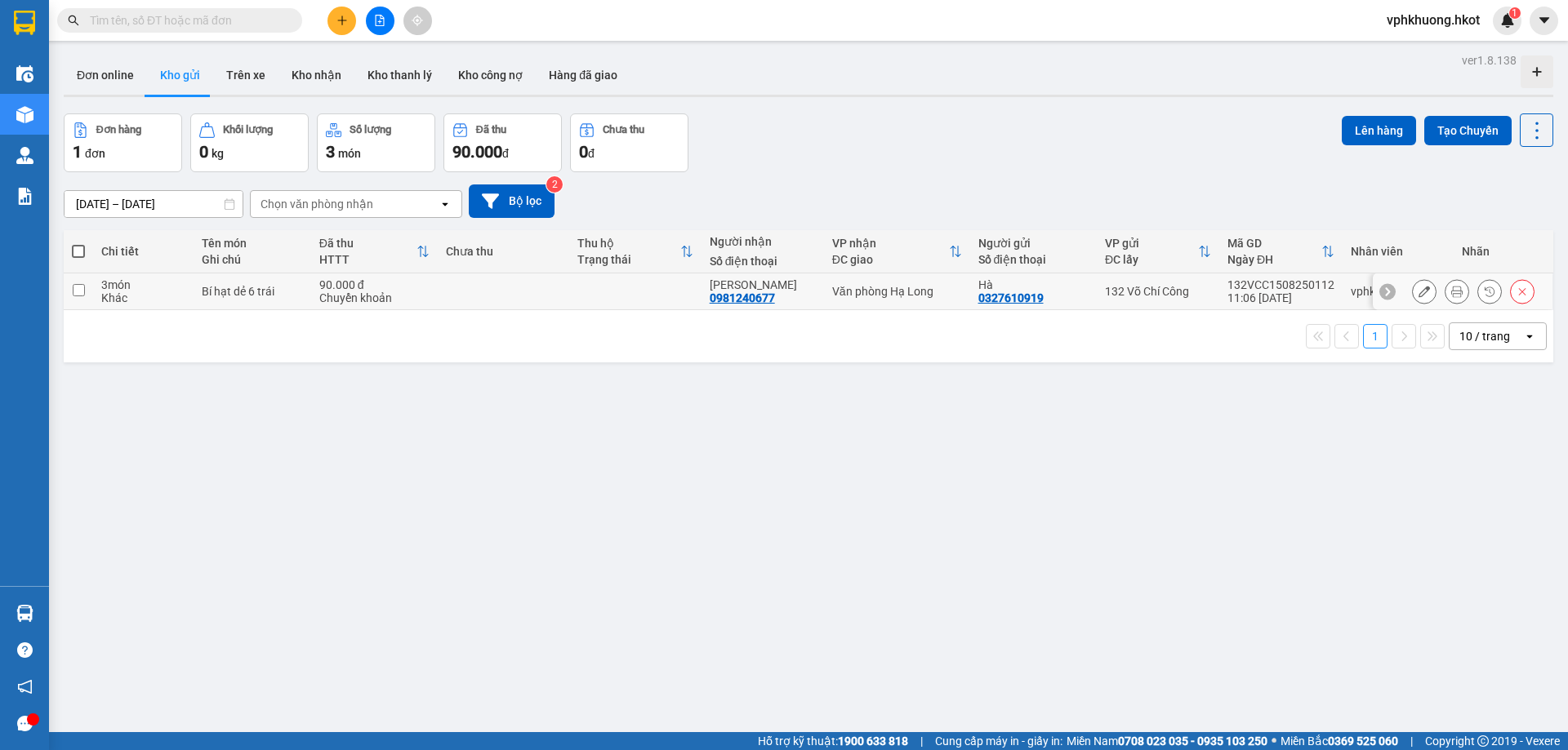
click at [1421, 291] on button at bounding box center [1424, 291] width 23 height 28
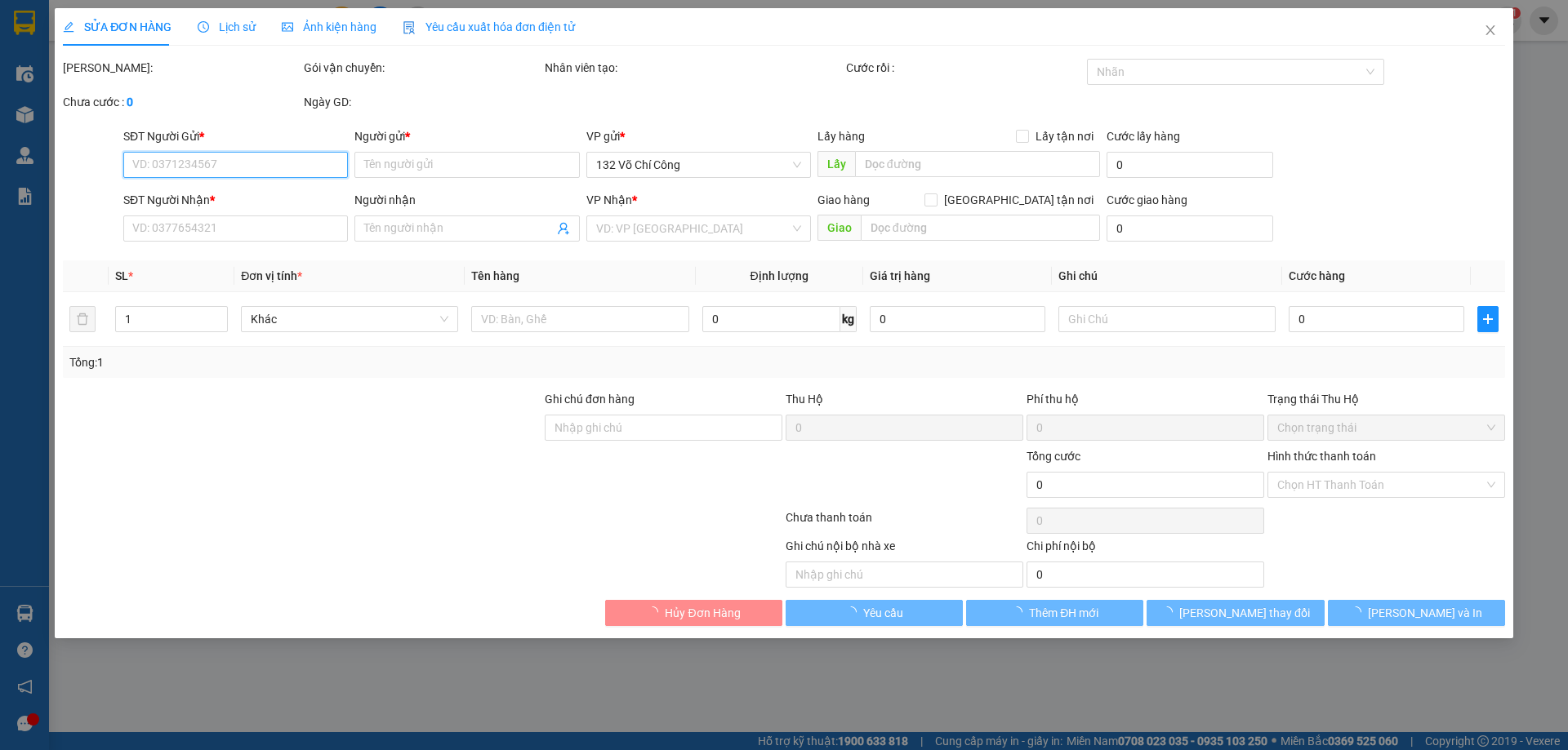
type input "0327610919"
type input "Hà"
type input "0981240677"
type input "[PERSON_NAME]"
type input "90.000"
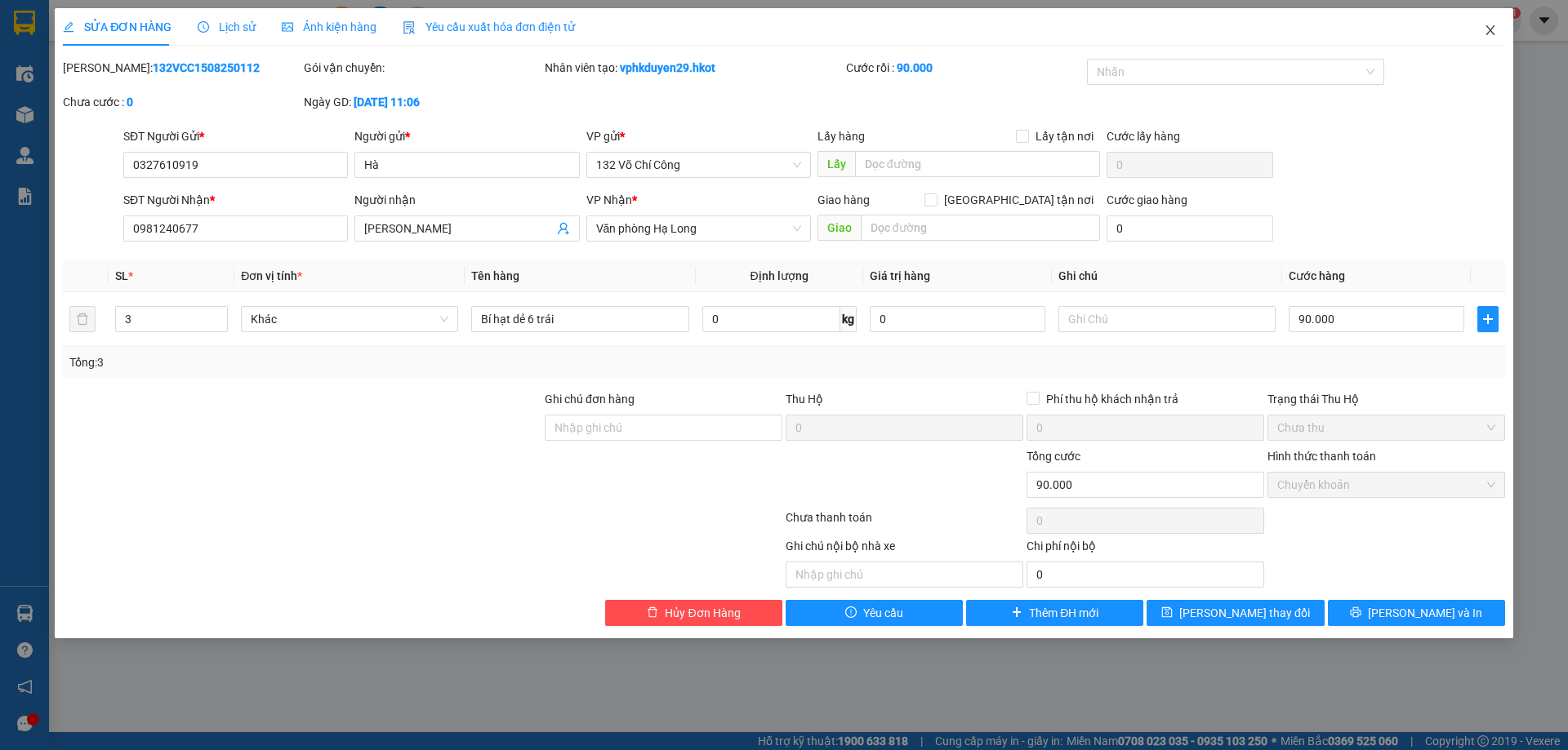
click at [1496, 30] on icon "close" at bounding box center [1490, 29] width 13 height 13
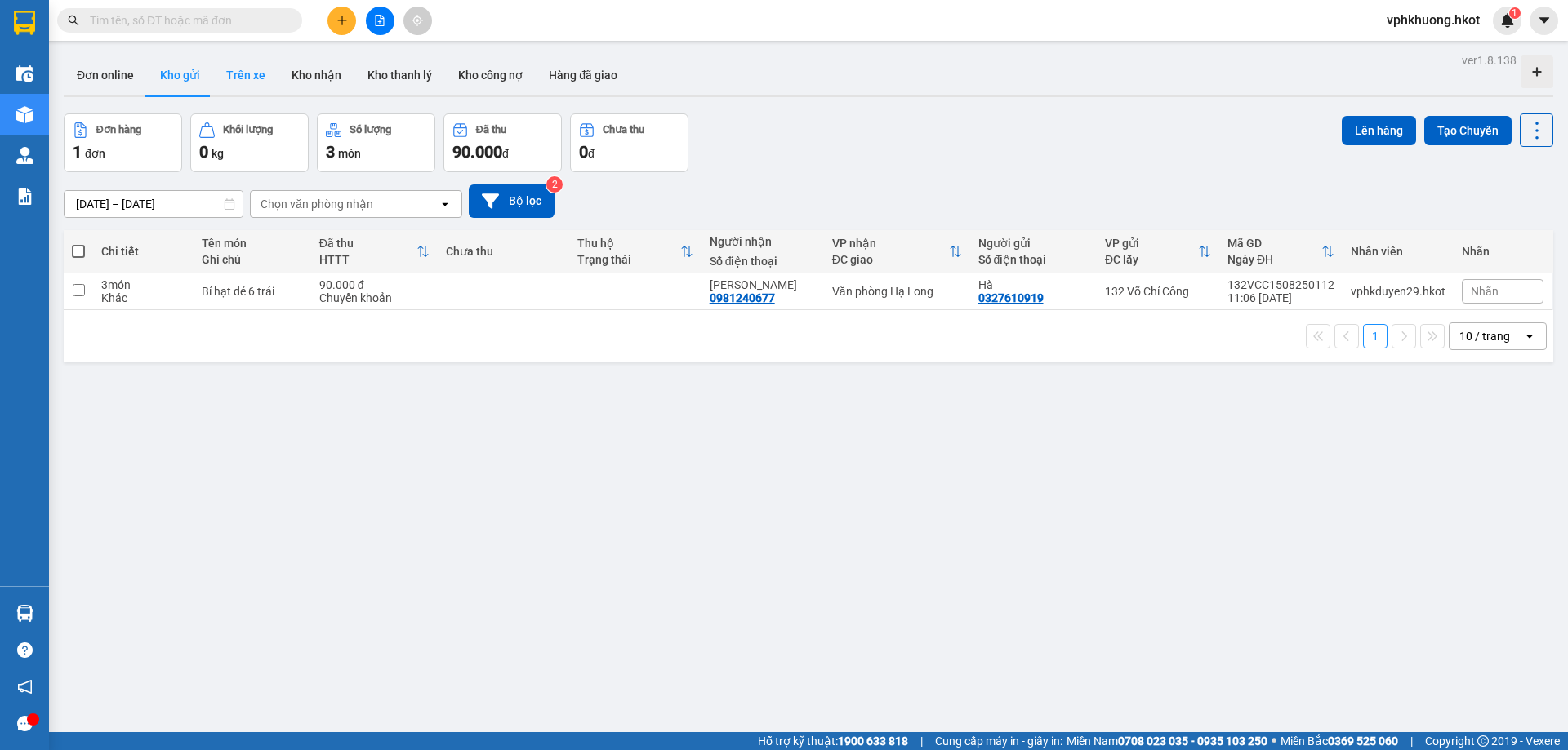
click at [258, 89] on button "Trên xe" at bounding box center [246, 75] width 65 height 40
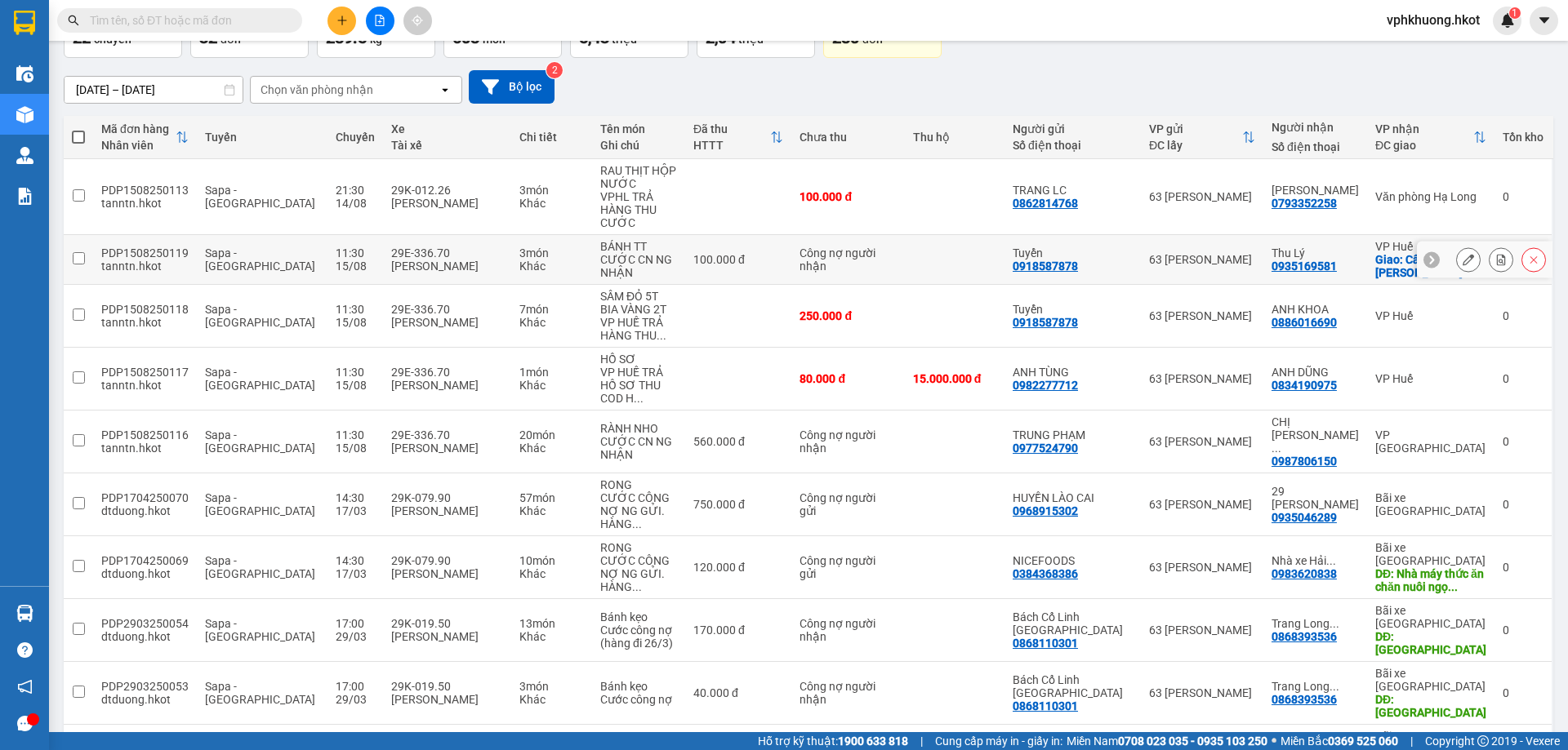
scroll to position [133, 0]
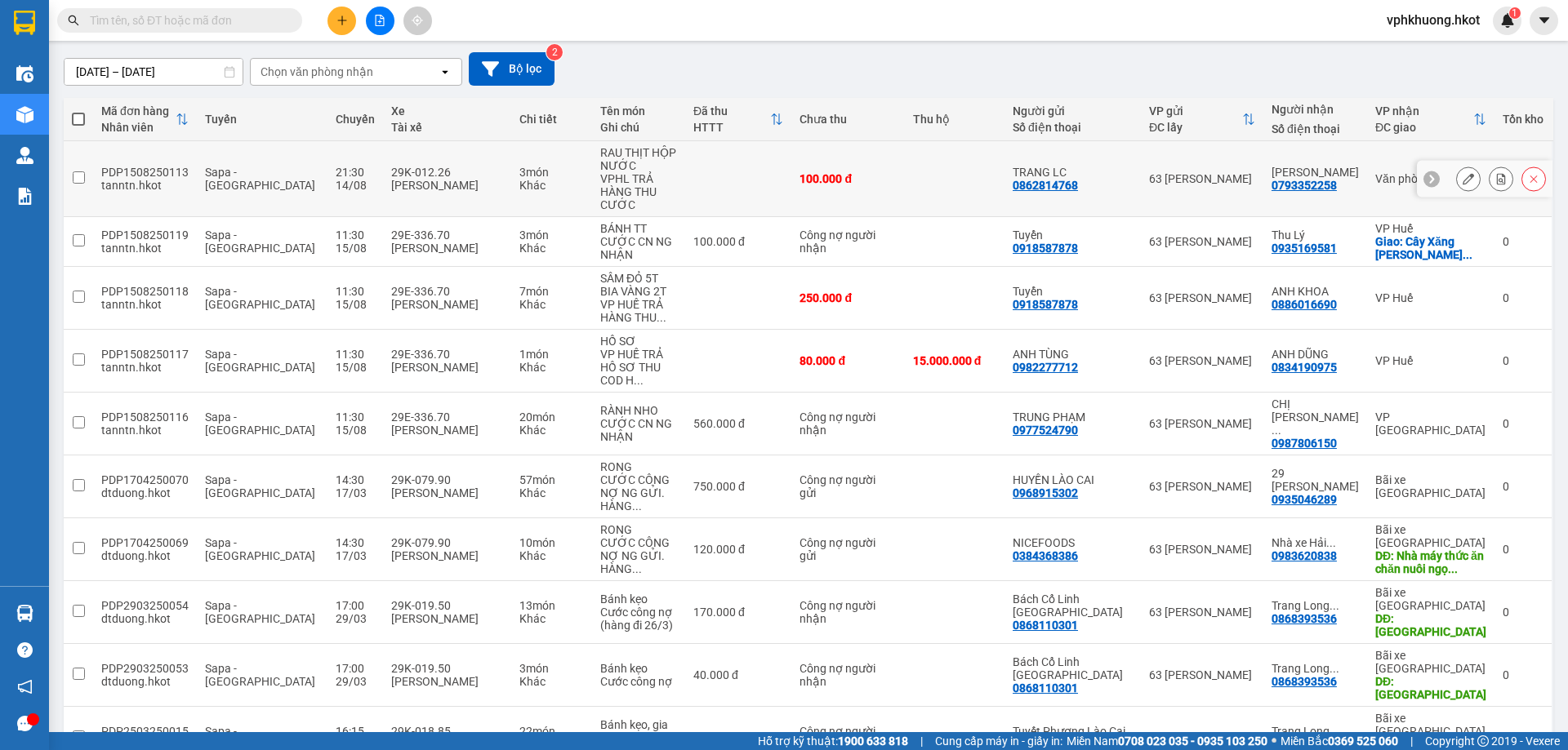
click at [927, 174] on td at bounding box center [955, 179] width 100 height 76
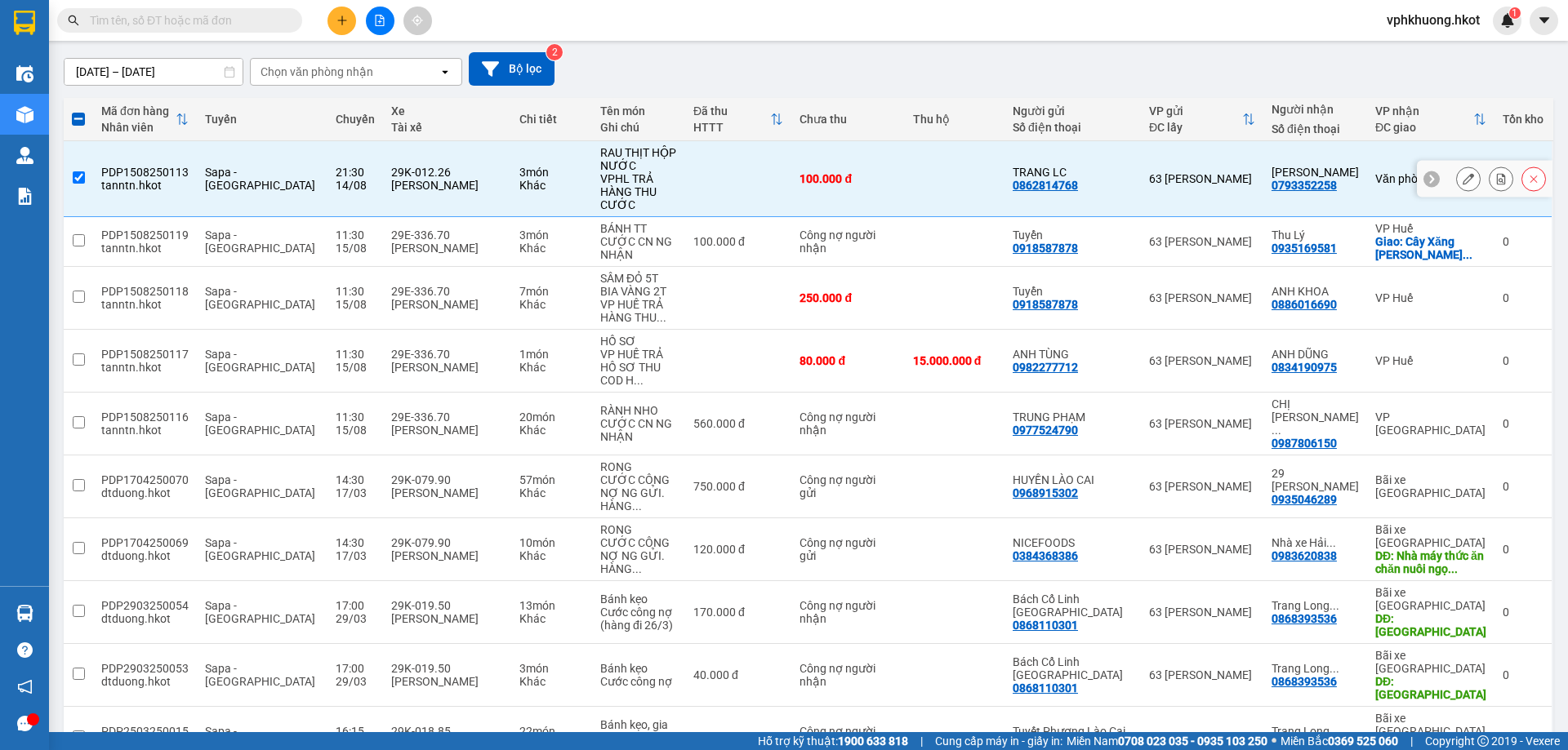
click at [905, 182] on td "100.000 đ" at bounding box center [848, 179] width 113 height 76
checkbox input "false"
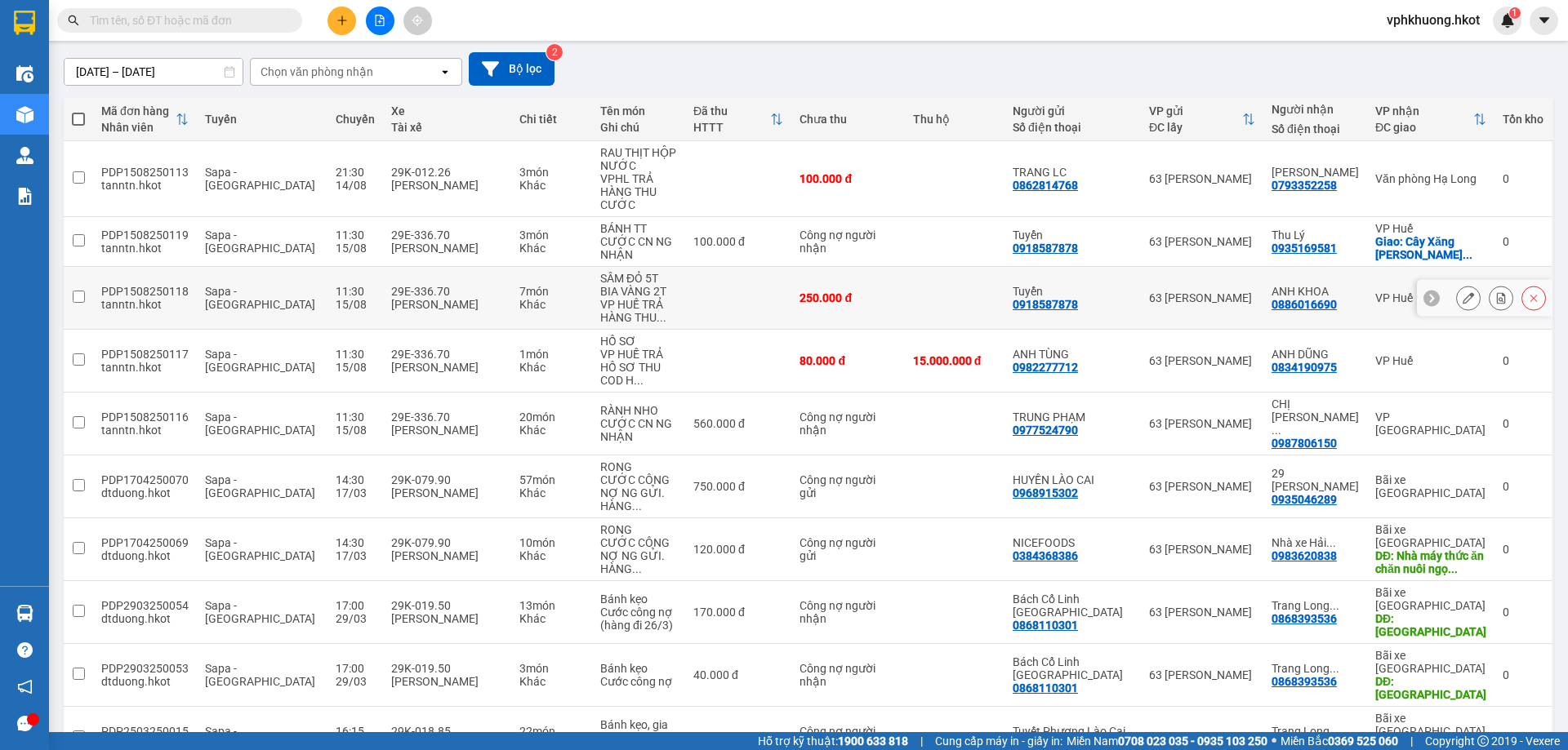
scroll to position [0, 0]
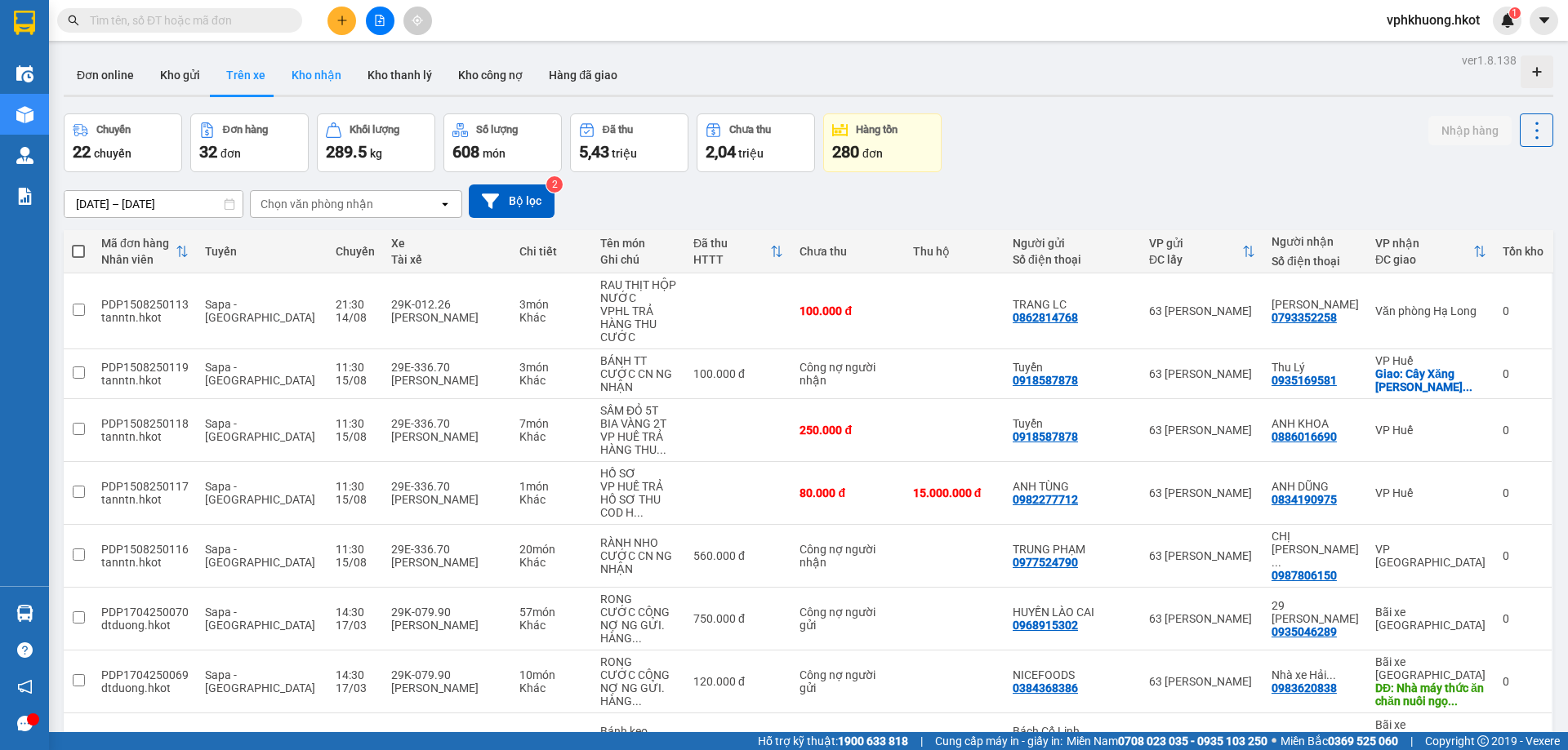
click at [301, 74] on button "Kho nhận" at bounding box center [316, 75] width 76 height 40
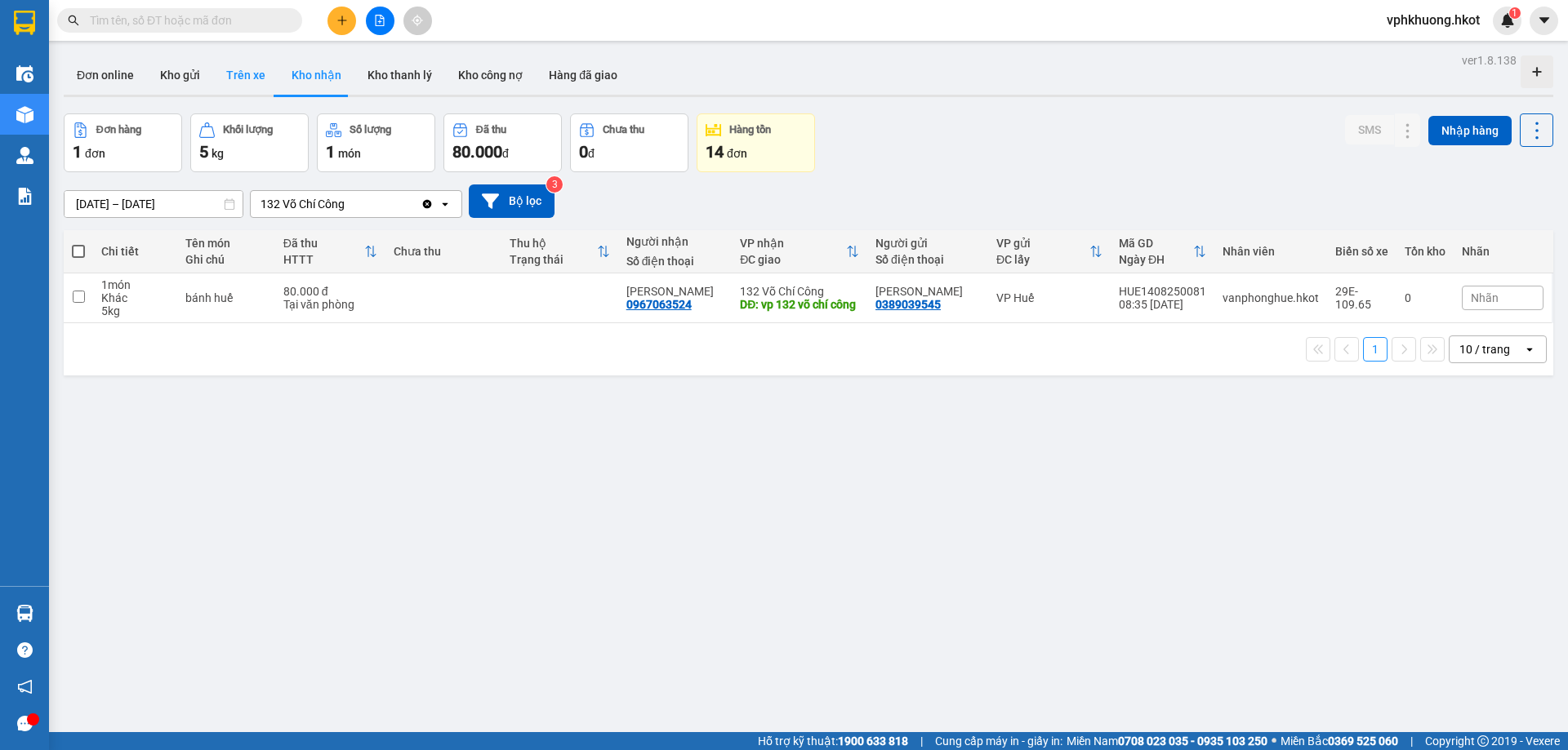
click at [255, 86] on button "Trên xe" at bounding box center [246, 75] width 65 height 40
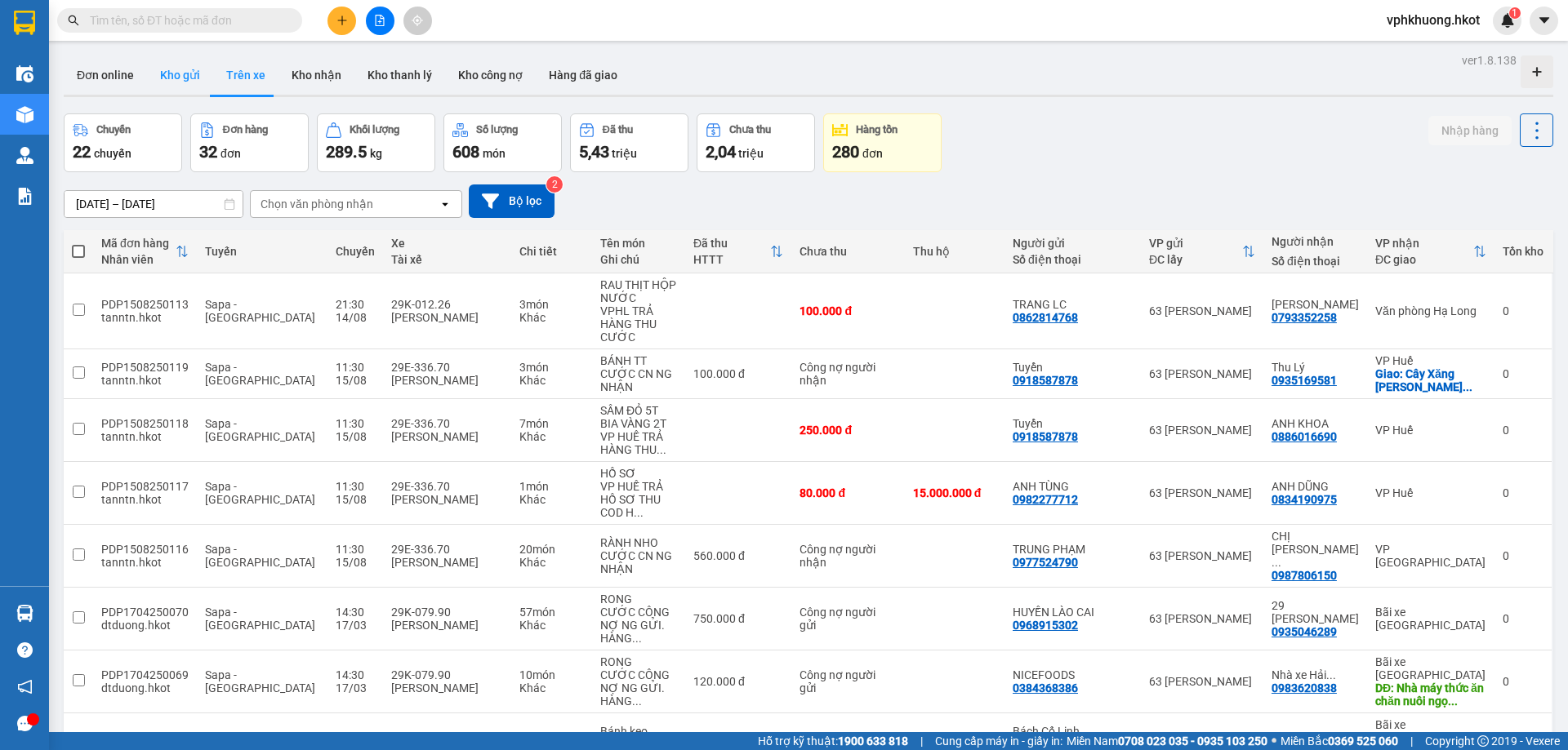
click at [169, 86] on button "Kho gửi" at bounding box center [180, 75] width 66 height 40
